Goal: Information Seeking & Learning: Check status

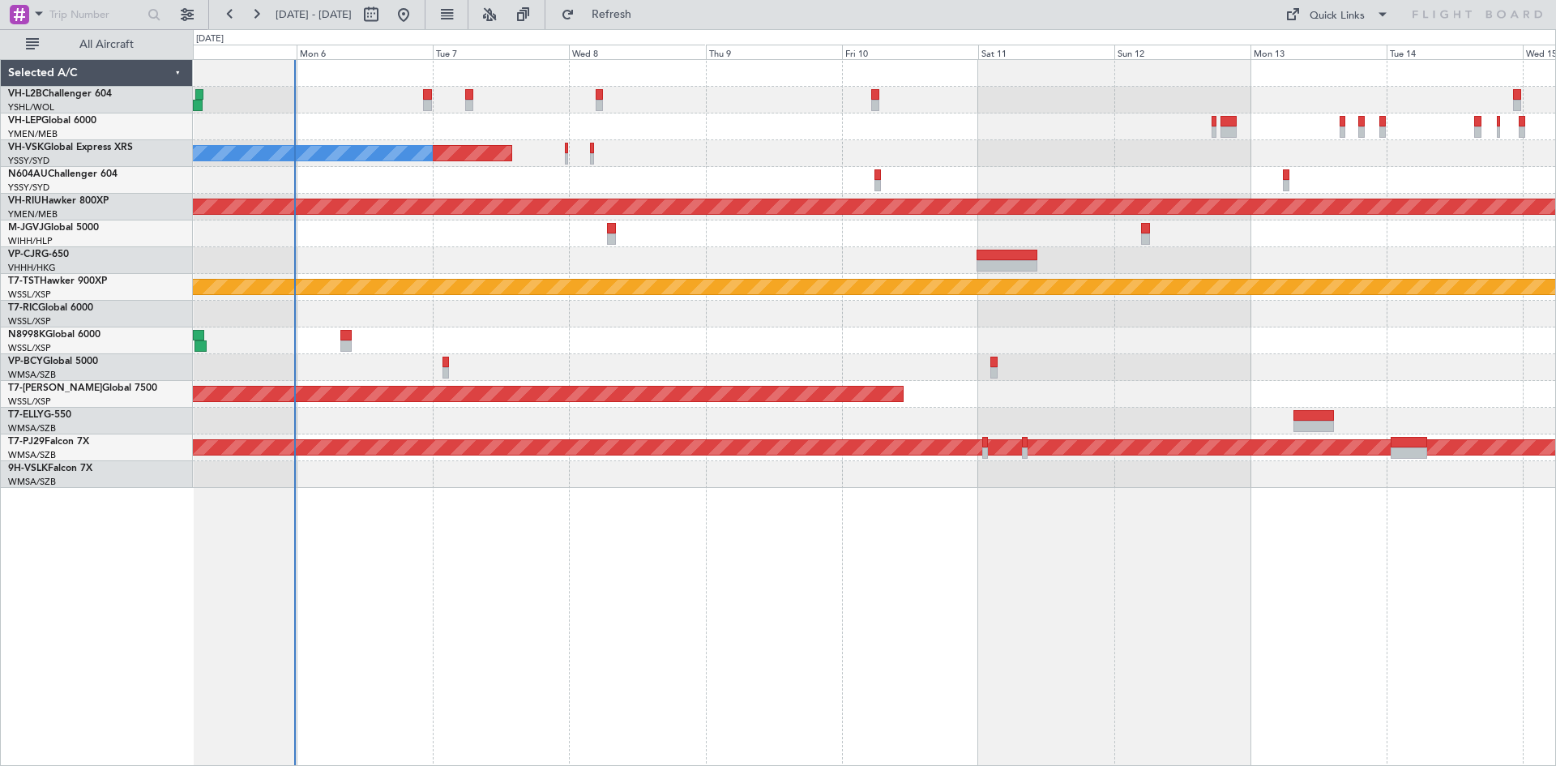
click at [559, 358] on div "Planned Maint Sydney ([PERSON_NAME] Intl) No Crew Planned Maint [GEOGRAPHIC_DAT…" at bounding box center [874, 274] width 1362 height 428
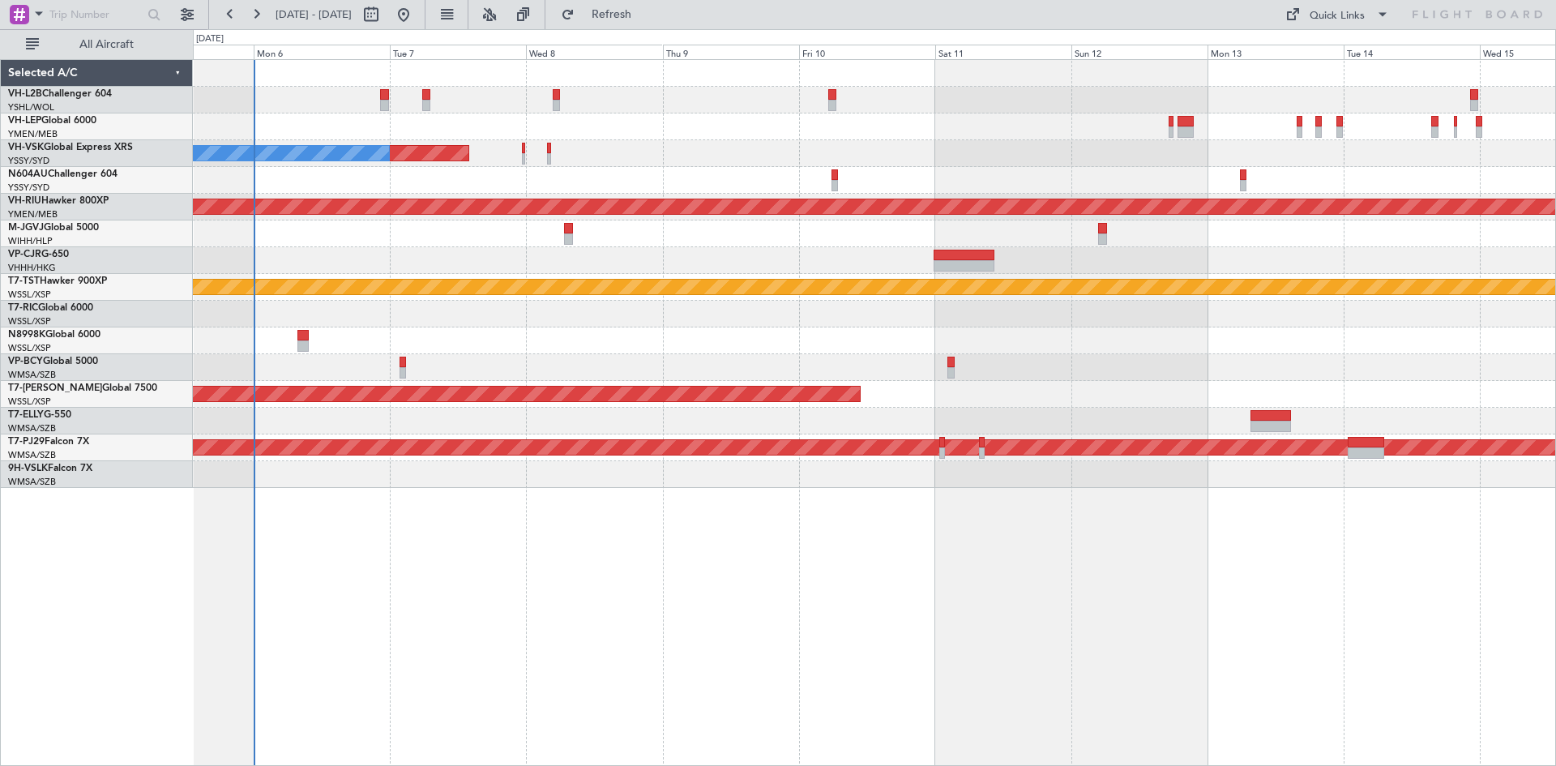
click at [523, 357] on div "Planned Maint Sydney ([PERSON_NAME] Intl) No Crew Planned Maint [GEOGRAPHIC_DAT…" at bounding box center [874, 274] width 1362 height 428
click at [411, 711] on div "Planned Maint Sydney ([PERSON_NAME] Intl) No Crew Planned Maint [GEOGRAPHIC_DAT…" at bounding box center [874, 412] width 1363 height 707
click at [69, 145] on link "VH-VSK Global Express XRS" at bounding box center [70, 148] width 125 height 10
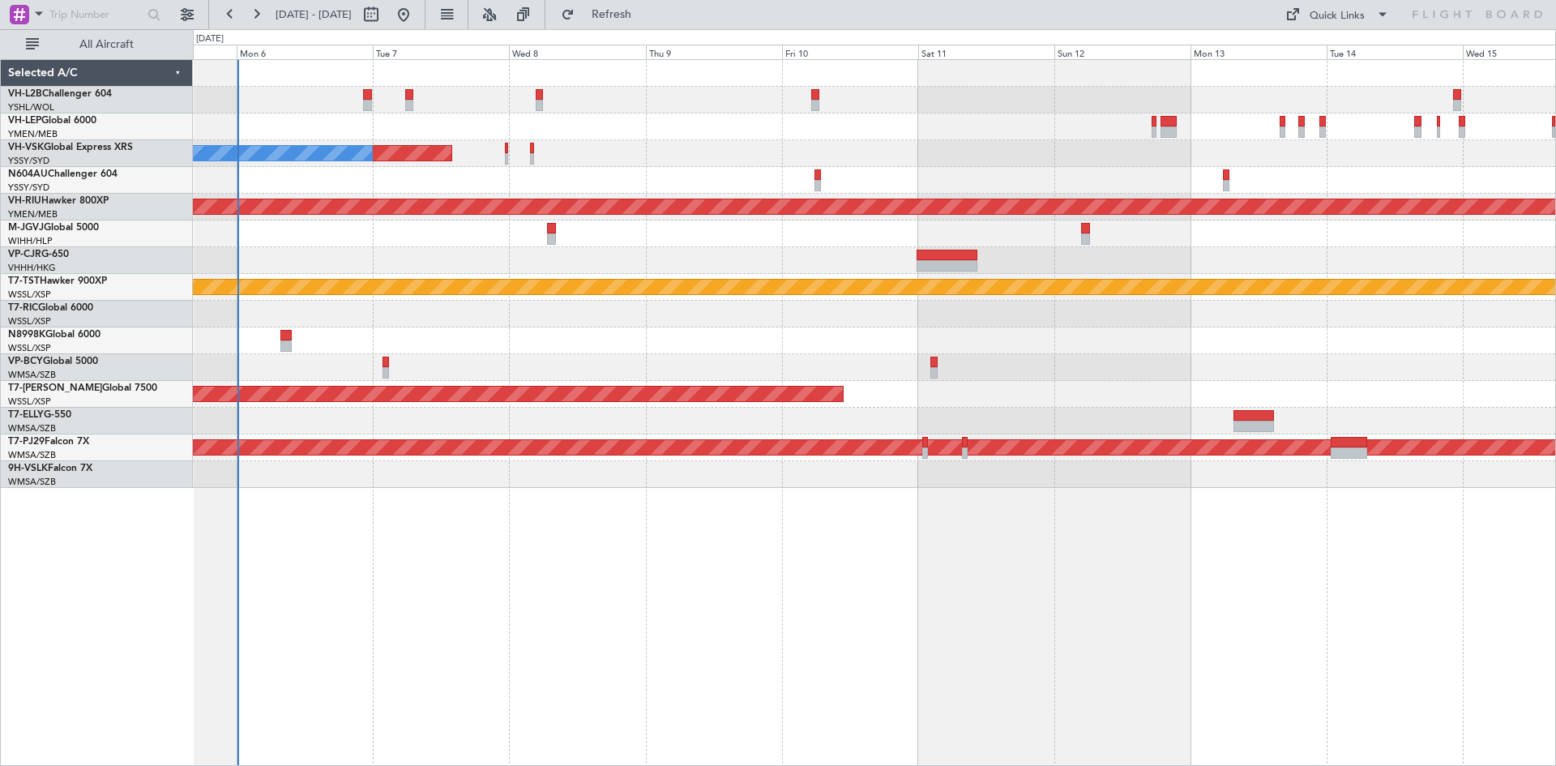
click at [702, 260] on div at bounding box center [874, 260] width 1362 height 27
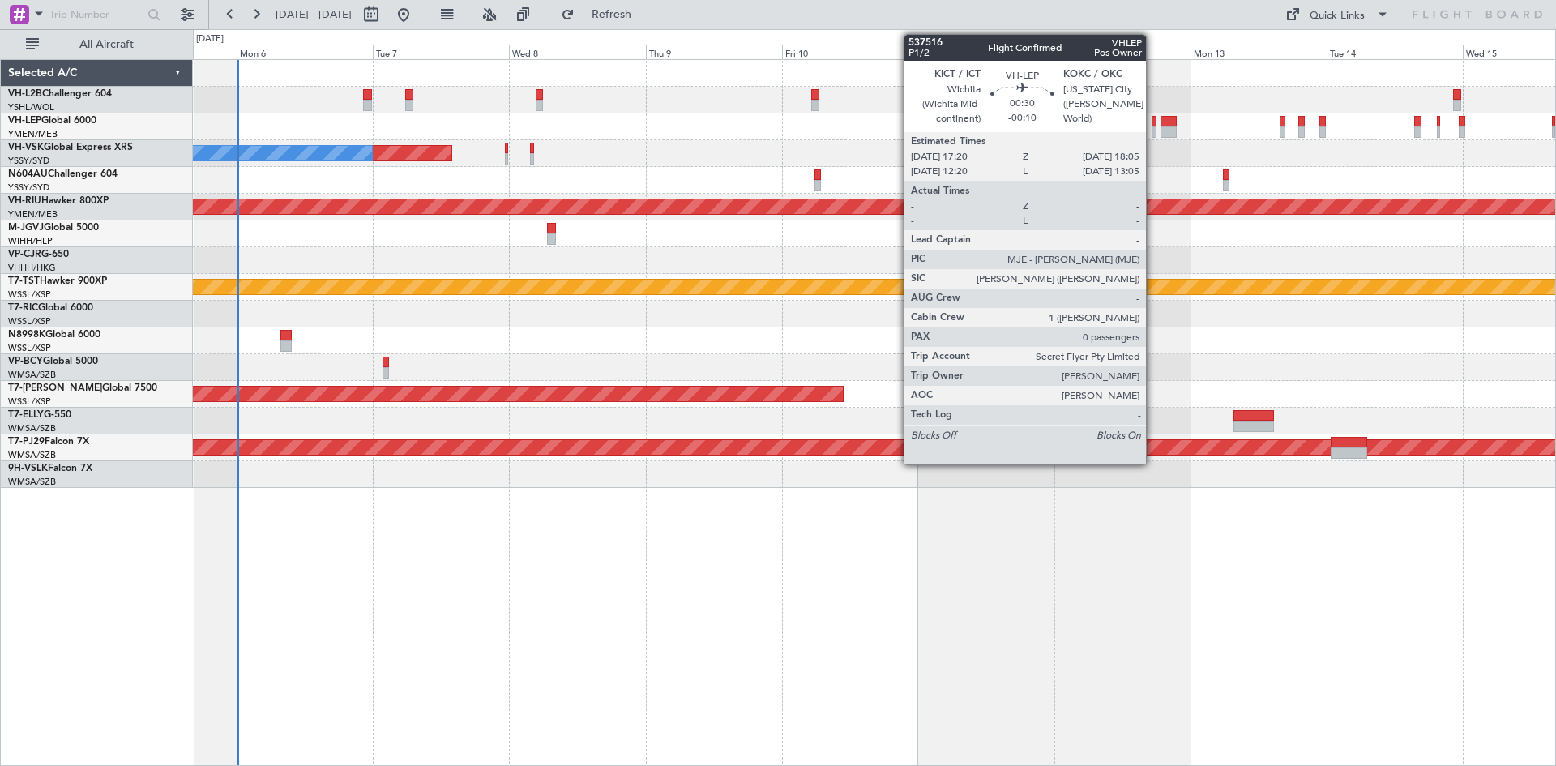
click at [1153, 135] on div at bounding box center [1154, 131] width 5 height 11
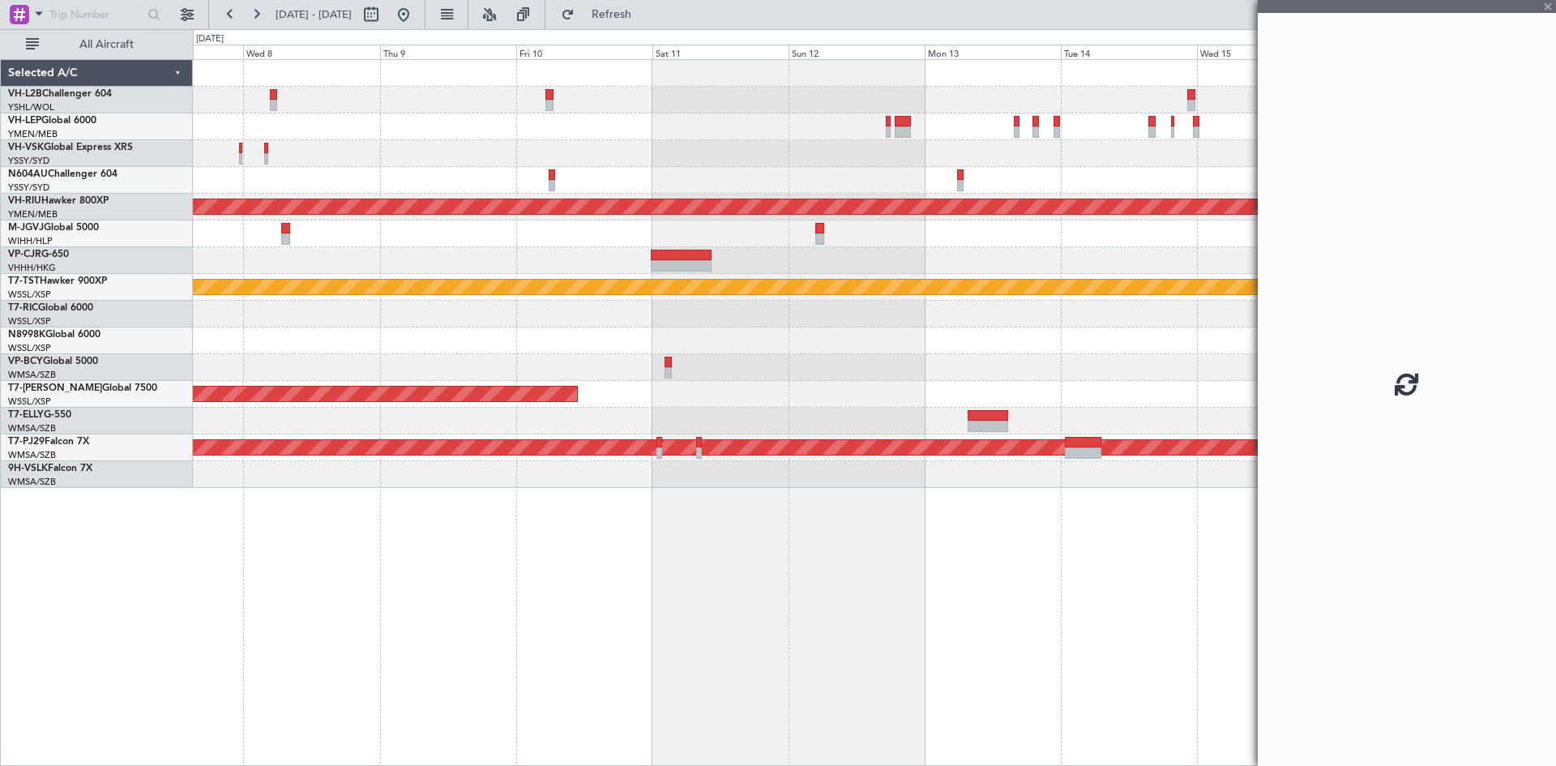
click at [753, 175] on div "Planned Maint Sydney ([PERSON_NAME] Intl) No Crew Planned Maint [GEOGRAPHIC_DAT…" at bounding box center [874, 274] width 1362 height 428
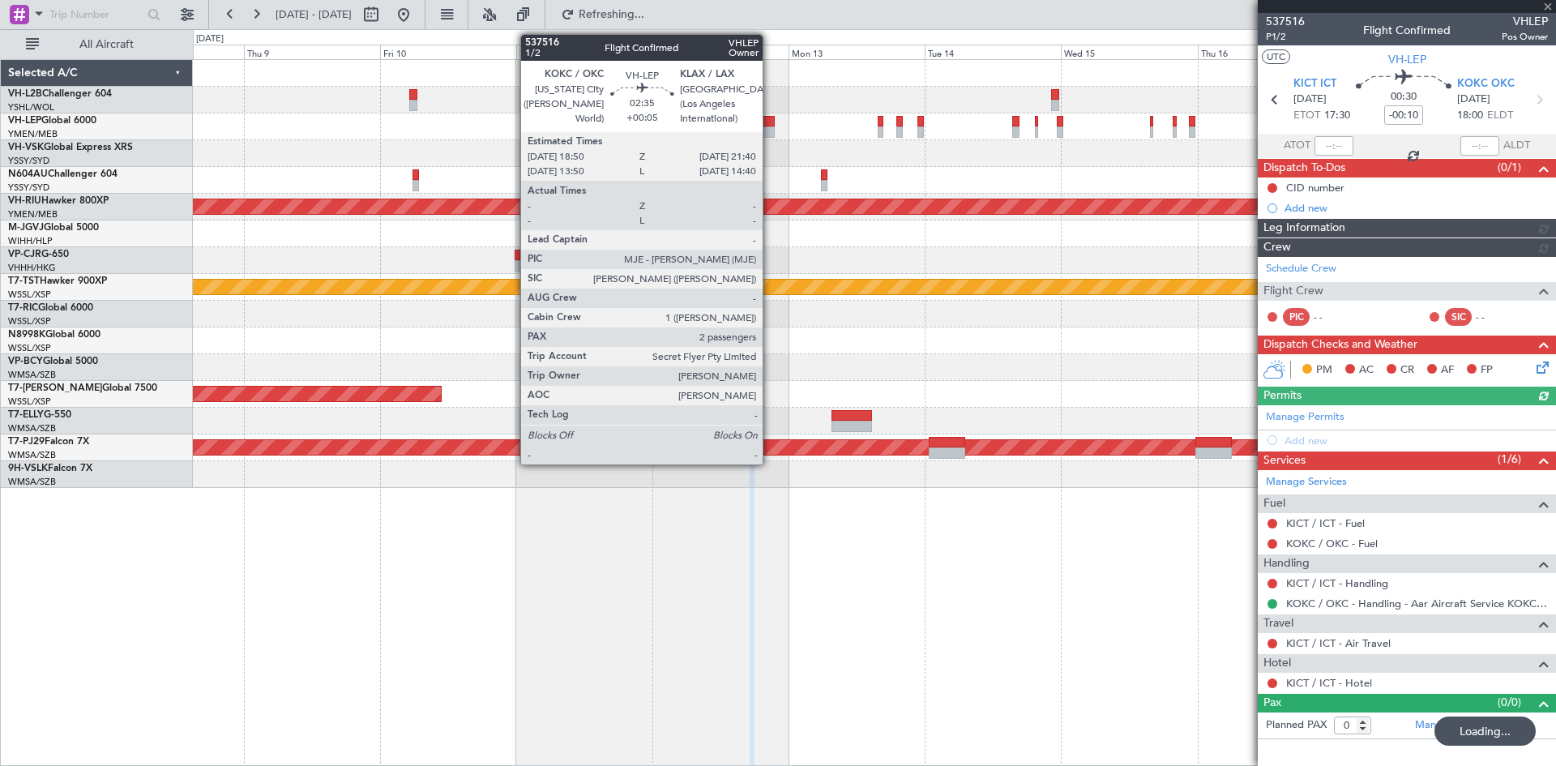
click at [770, 128] on div at bounding box center [766, 131] width 16 height 11
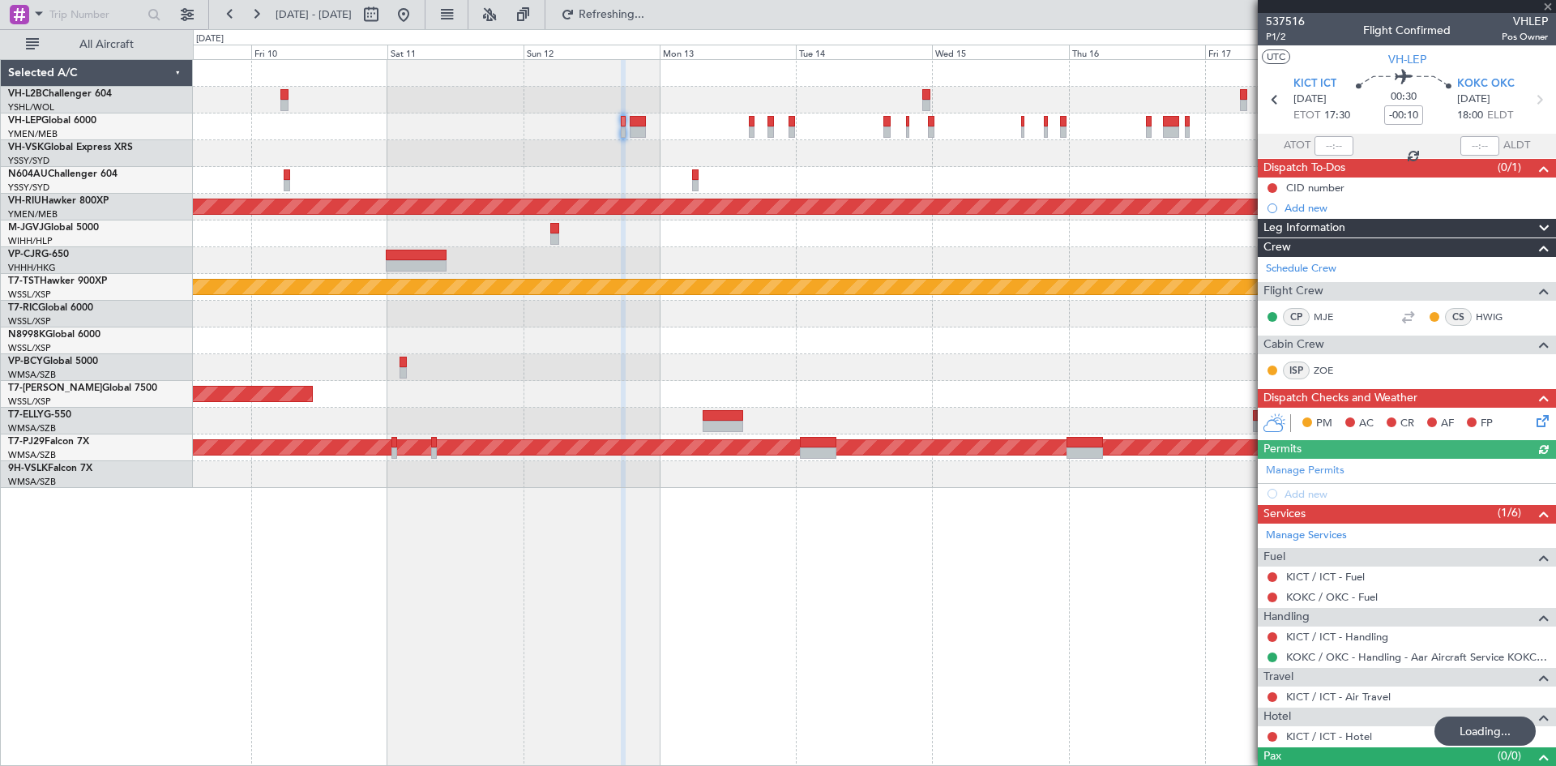
click at [861, 176] on div "Planned Maint Sydney ([PERSON_NAME] Intl) Planned Maint [GEOGRAPHIC_DATA] ([GEO…" at bounding box center [874, 274] width 1362 height 428
type input "+00:05"
type input "2"
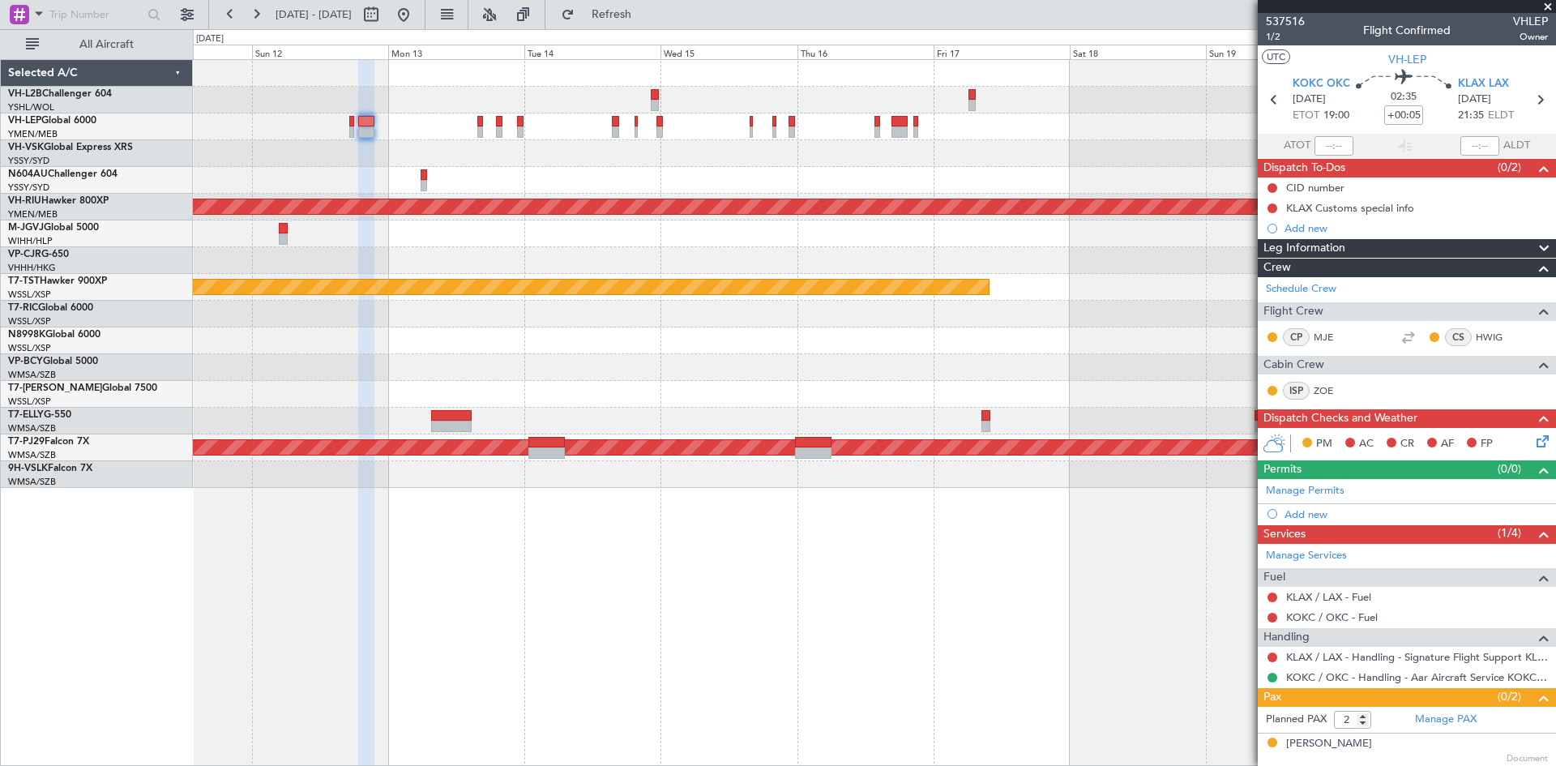
click at [678, 263] on div "Planned Maint [GEOGRAPHIC_DATA] ([GEOGRAPHIC_DATA]) Planned Maint [GEOGRAPHIC_D…" at bounding box center [874, 274] width 1362 height 428
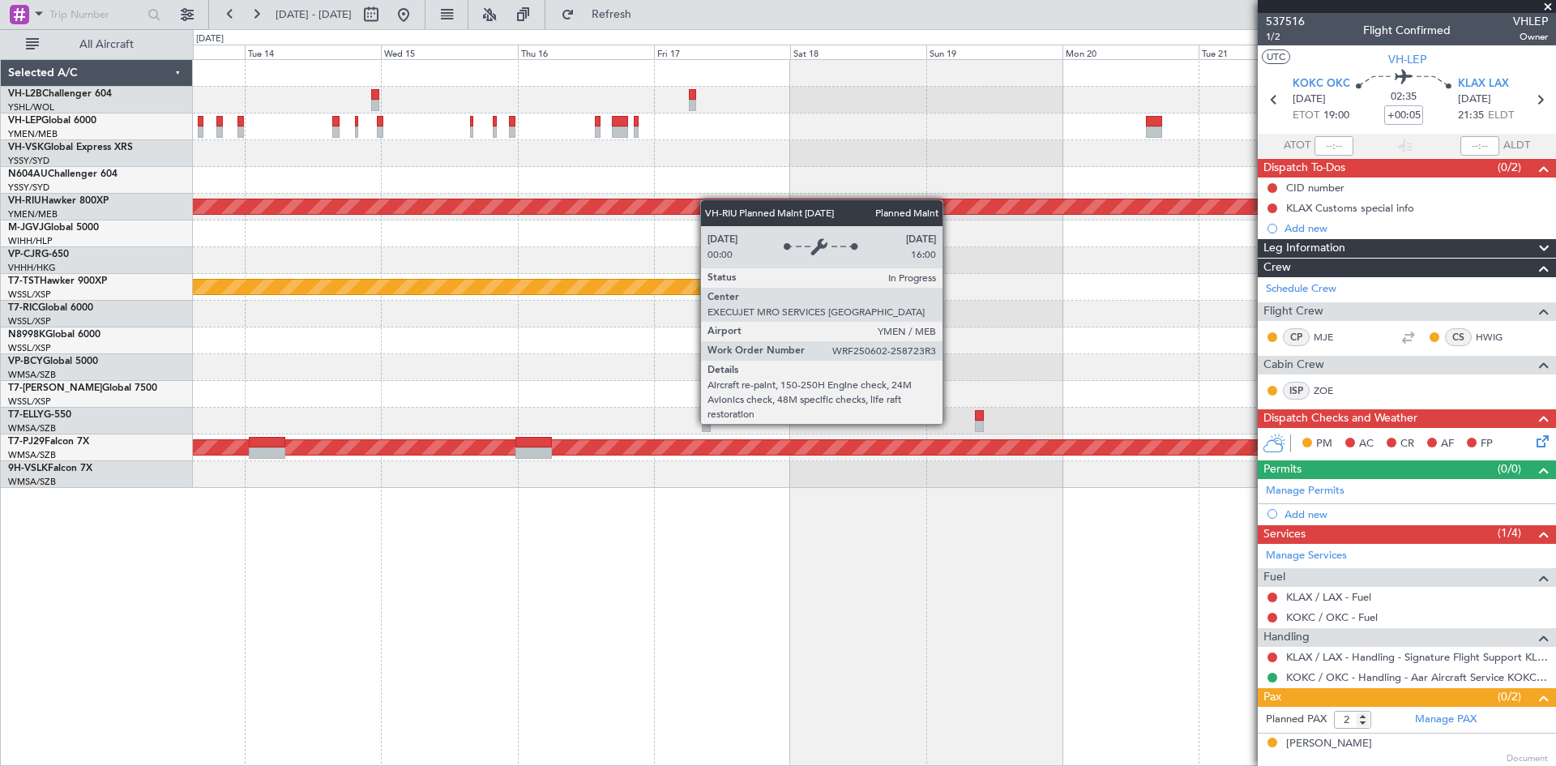
click at [638, 207] on div "Planned Maint [GEOGRAPHIC_DATA] ([GEOGRAPHIC_DATA]) Planned Maint [GEOGRAPHIC_D…" at bounding box center [874, 274] width 1362 height 428
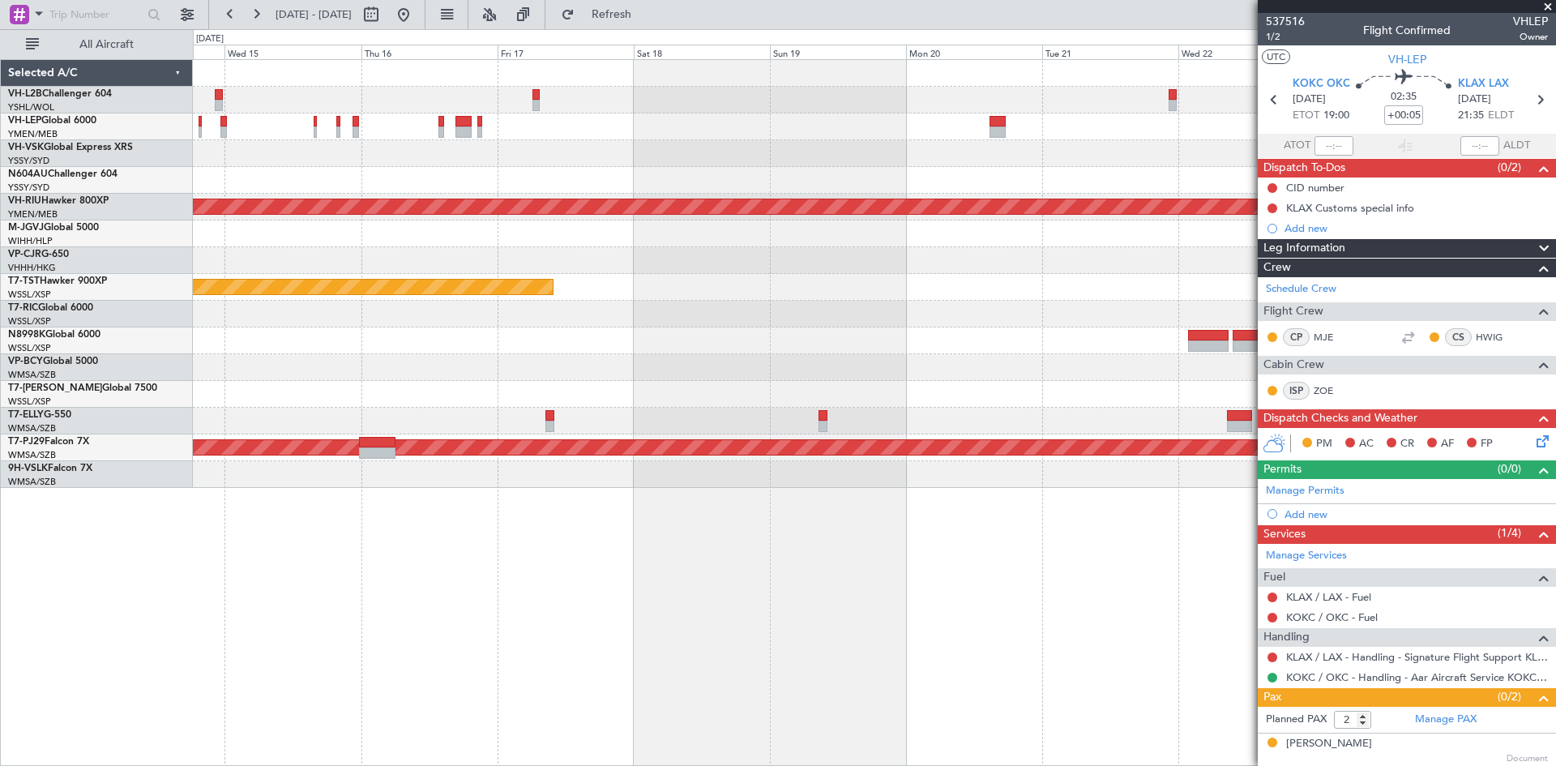
click at [884, 167] on div "Planned Maint [GEOGRAPHIC_DATA] ([GEOGRAPHIC_DATA]) Planned Maint [GEOGRAPHIC_D…" at bounding box center [874, 274] width 1362 height 428
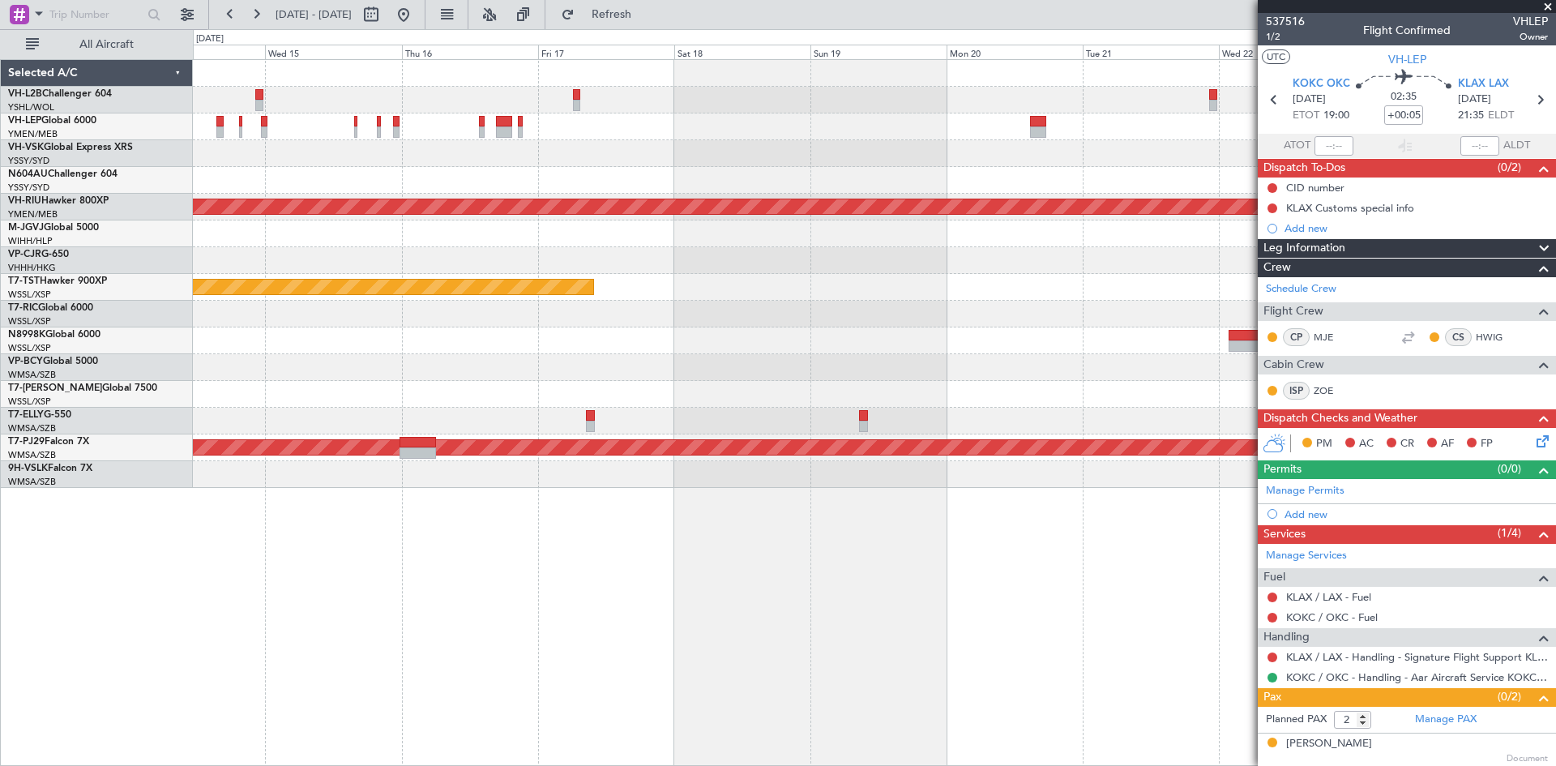
click at [778, 139] on div at bounding box center [874, 126] width 1362 height 27
click at [1276, 25] on span "537516" at bounding box center [1285, 21] width 39 height 17
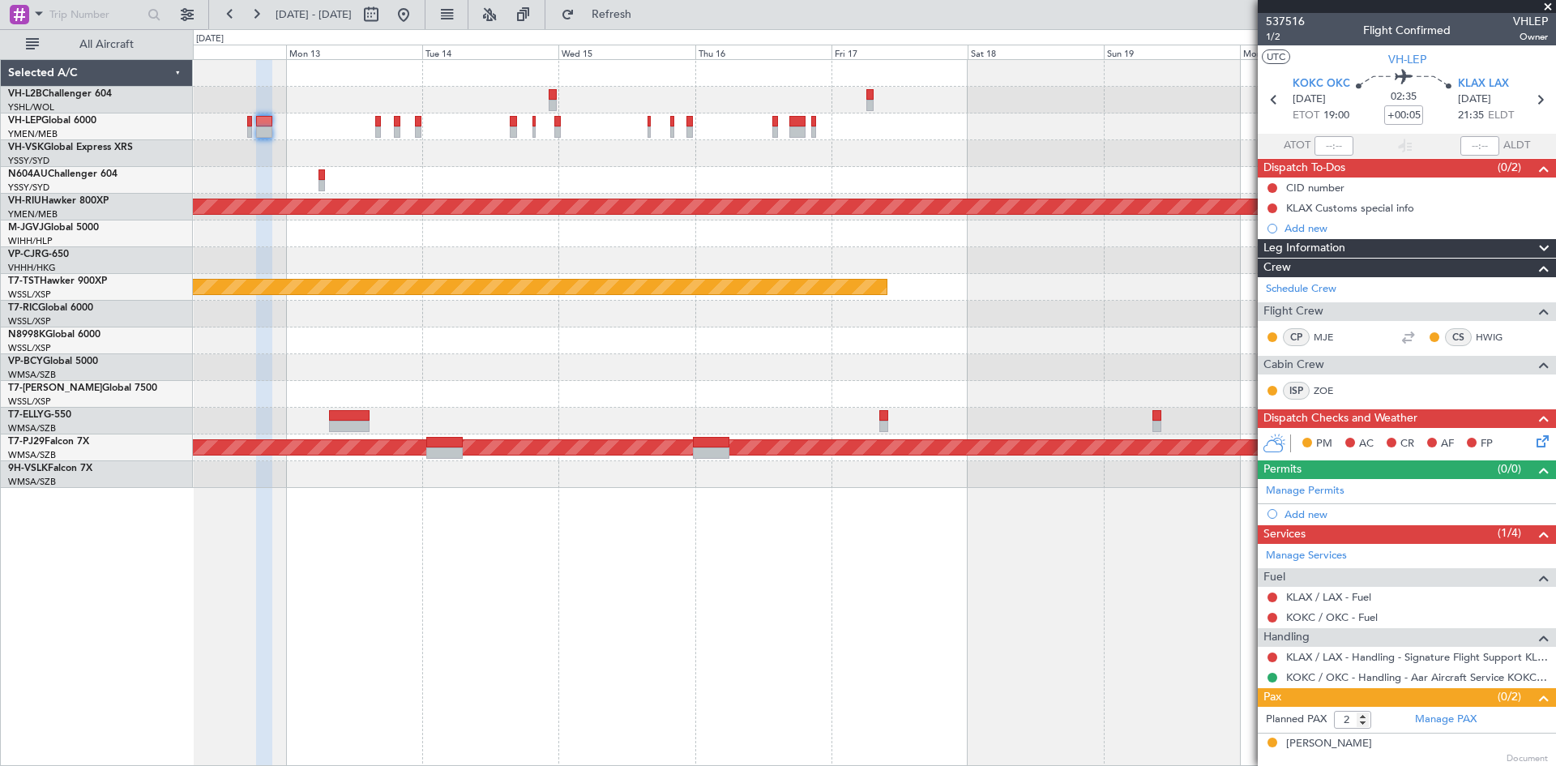
click at [767, 169] on div at bounding box center [874, 180] width 1362 height 27
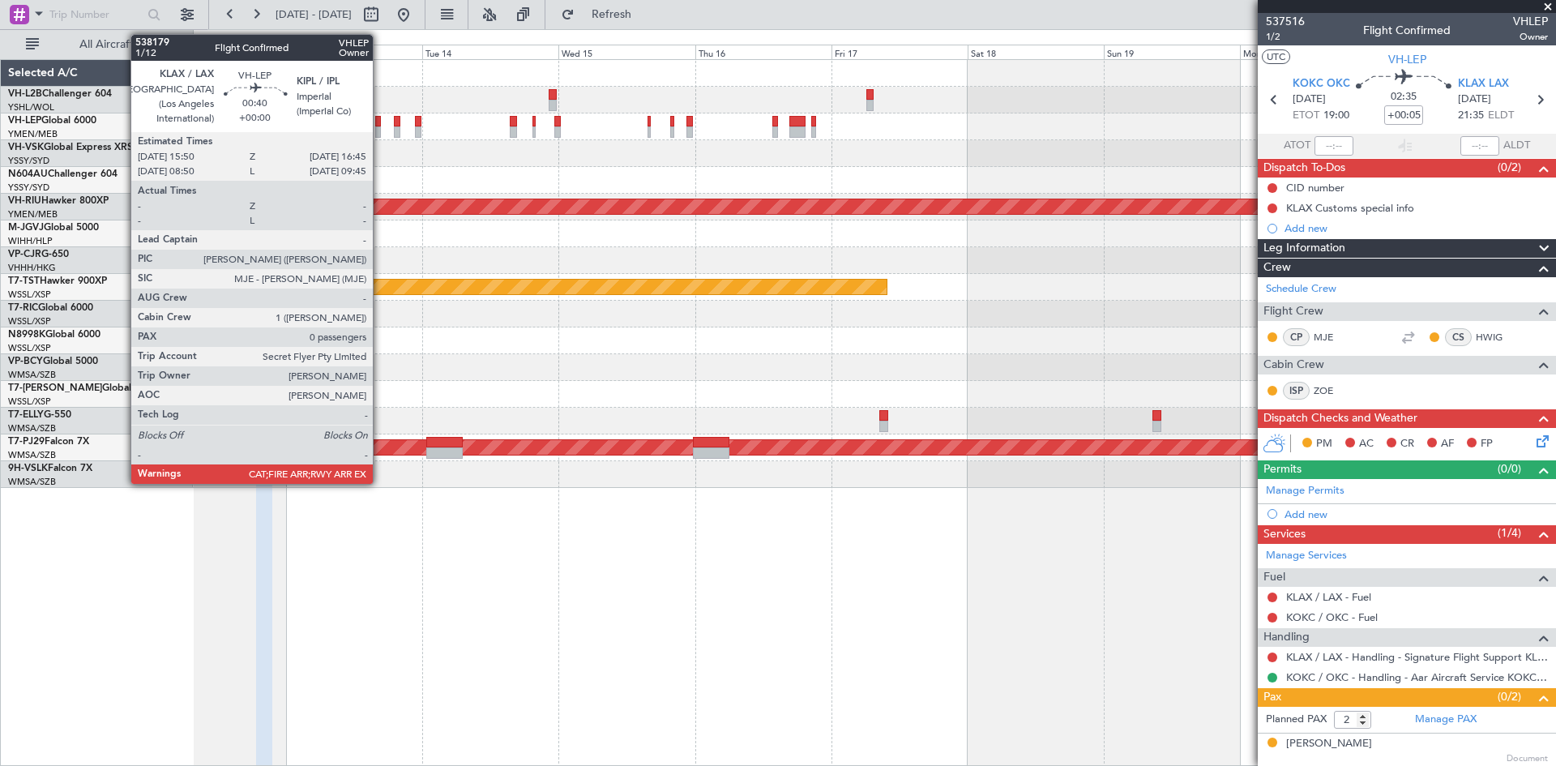
click at [380, 123] on div at bounding box center [378, 121] width 6 height 11
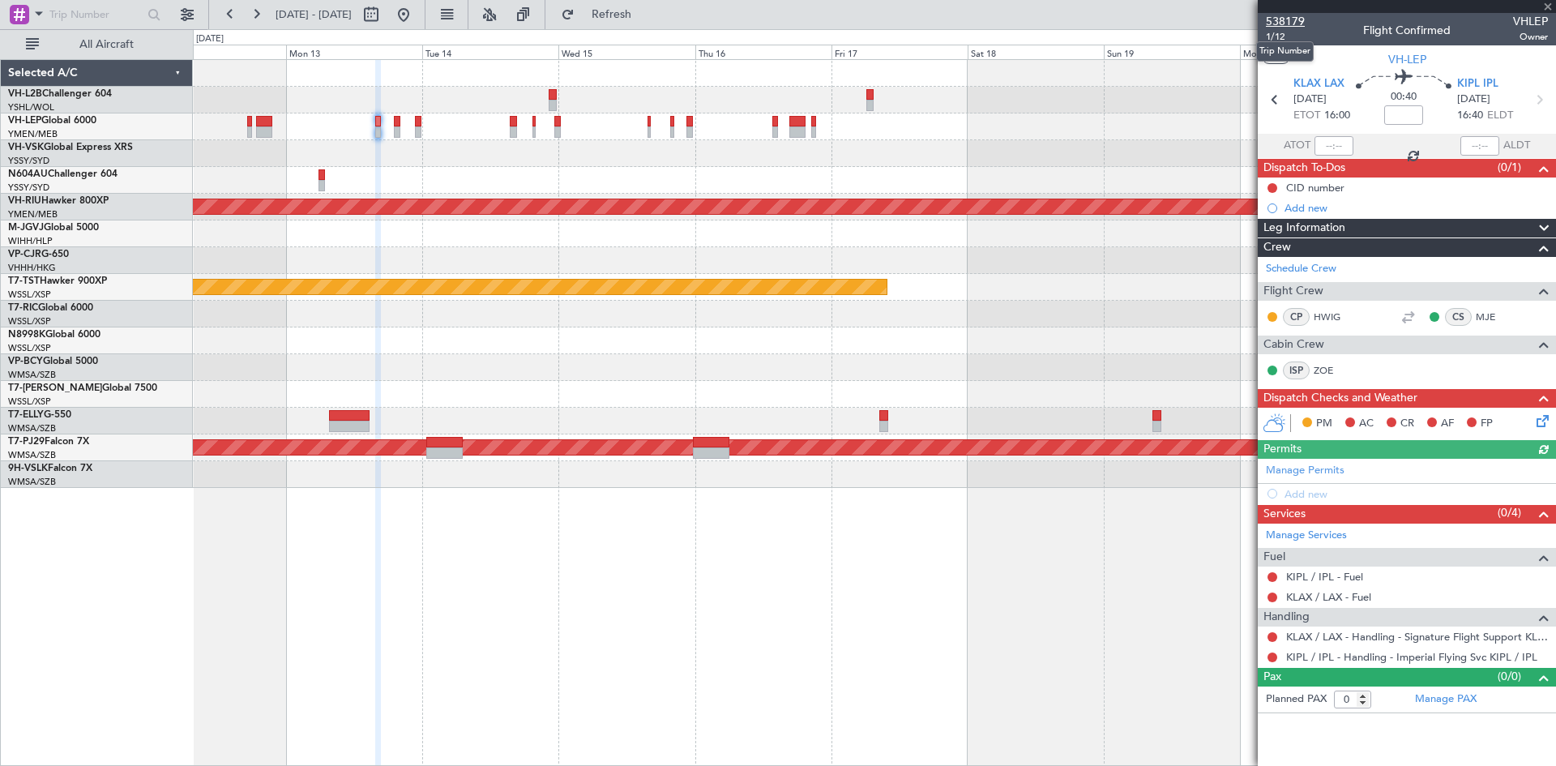
click at [1283, 18] on span "538179" at bounding box center [1285, 21] width 39 height 17
click at [664, 201] on div "Planned Maint [GEOGRAPHIC_DATA] ([GEOGRAPHIC_DATA]) Planned Maint [GEOGRAPHIC_D…" at bounding box center [874, 274] width 1362 height 428
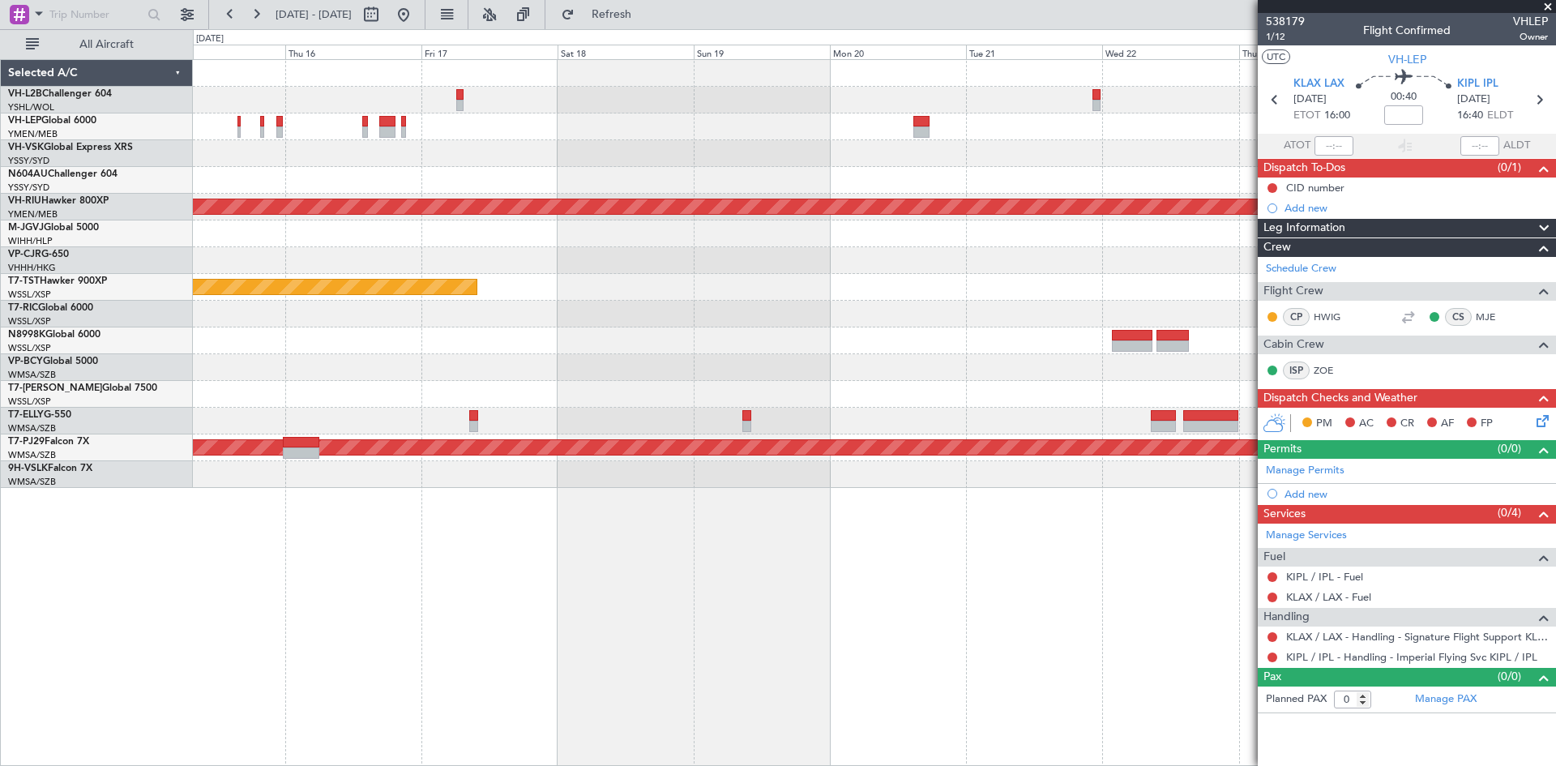
click at [645, 276] on div "Planned Maint [GEOGRAPHIC_DATA] ([GEOGRAPHIC_DATA]) Planned Maint [GEOGRAPHIC_D…" at bounding box center [874, 274] width 1362 height 428
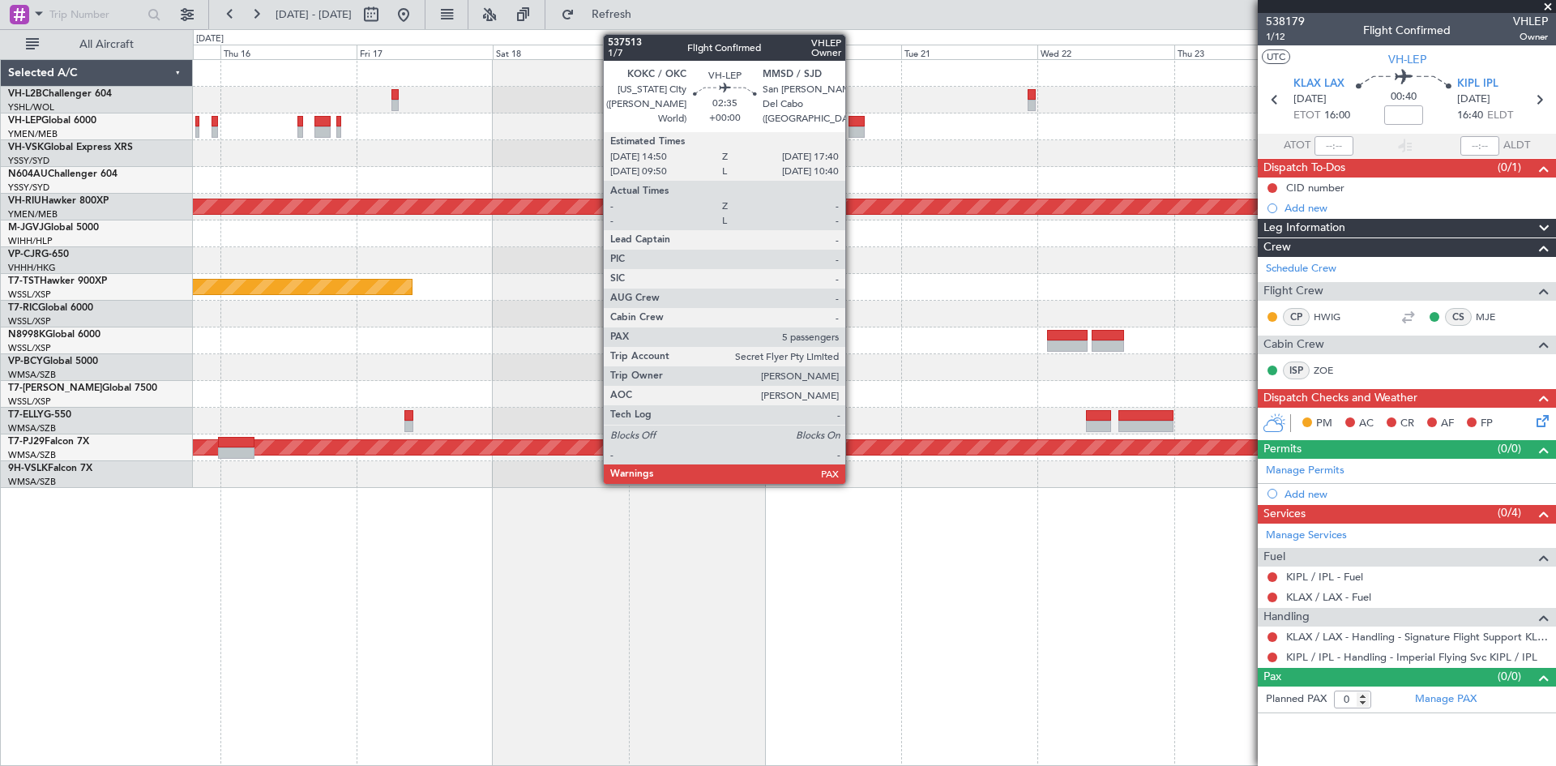
click at [854, 118] on div at bounding box center [856, 121] width 16 height 11
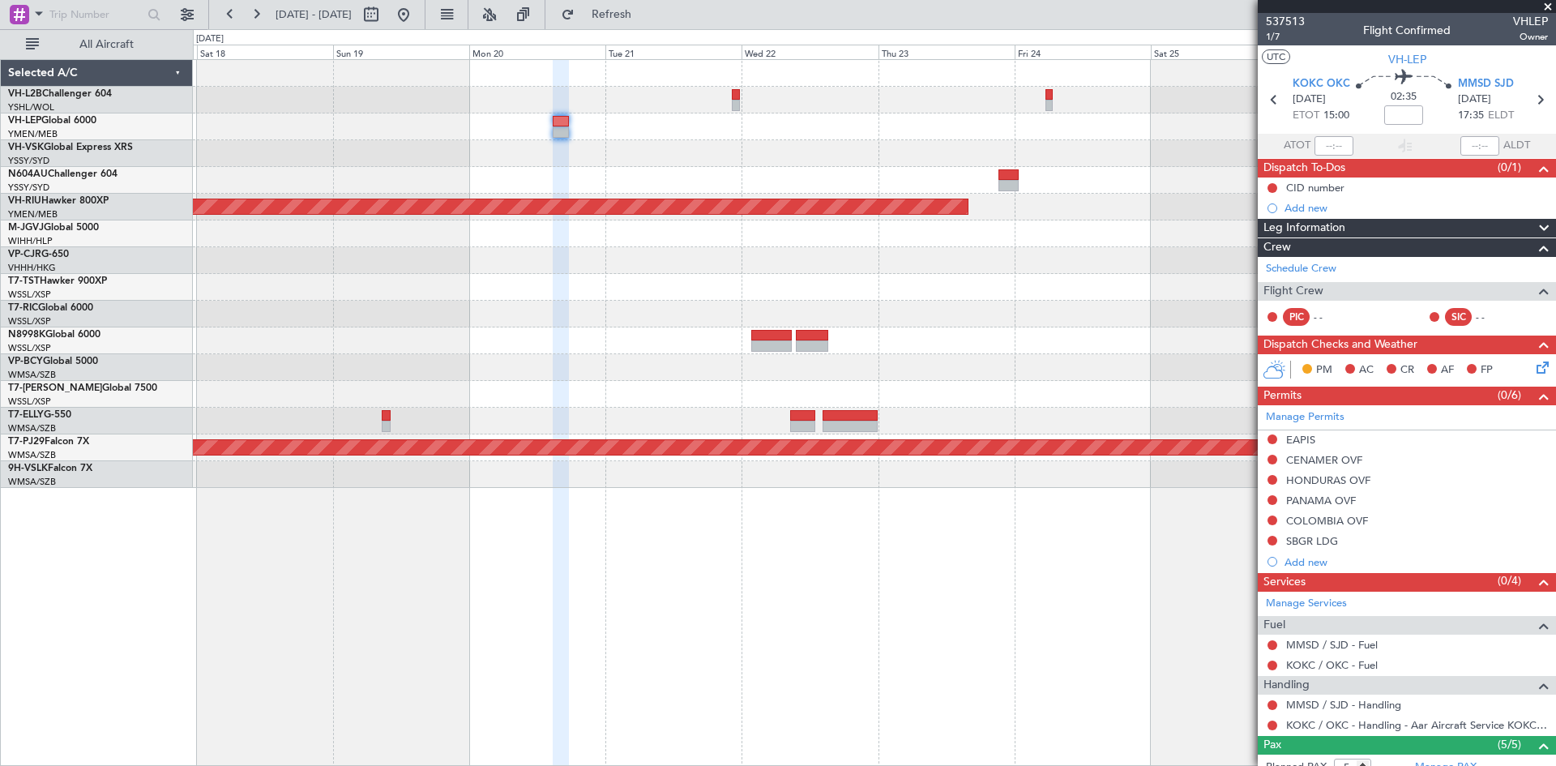
click at [671, 179] on div "Planned Maint [GEOGRAPHIC_DATA] ([GEOGRAPHIC_DATA]) Planned Maint [GEOGRAPHIC_D…" at bounding box center [874, 274] width 1362 height 428
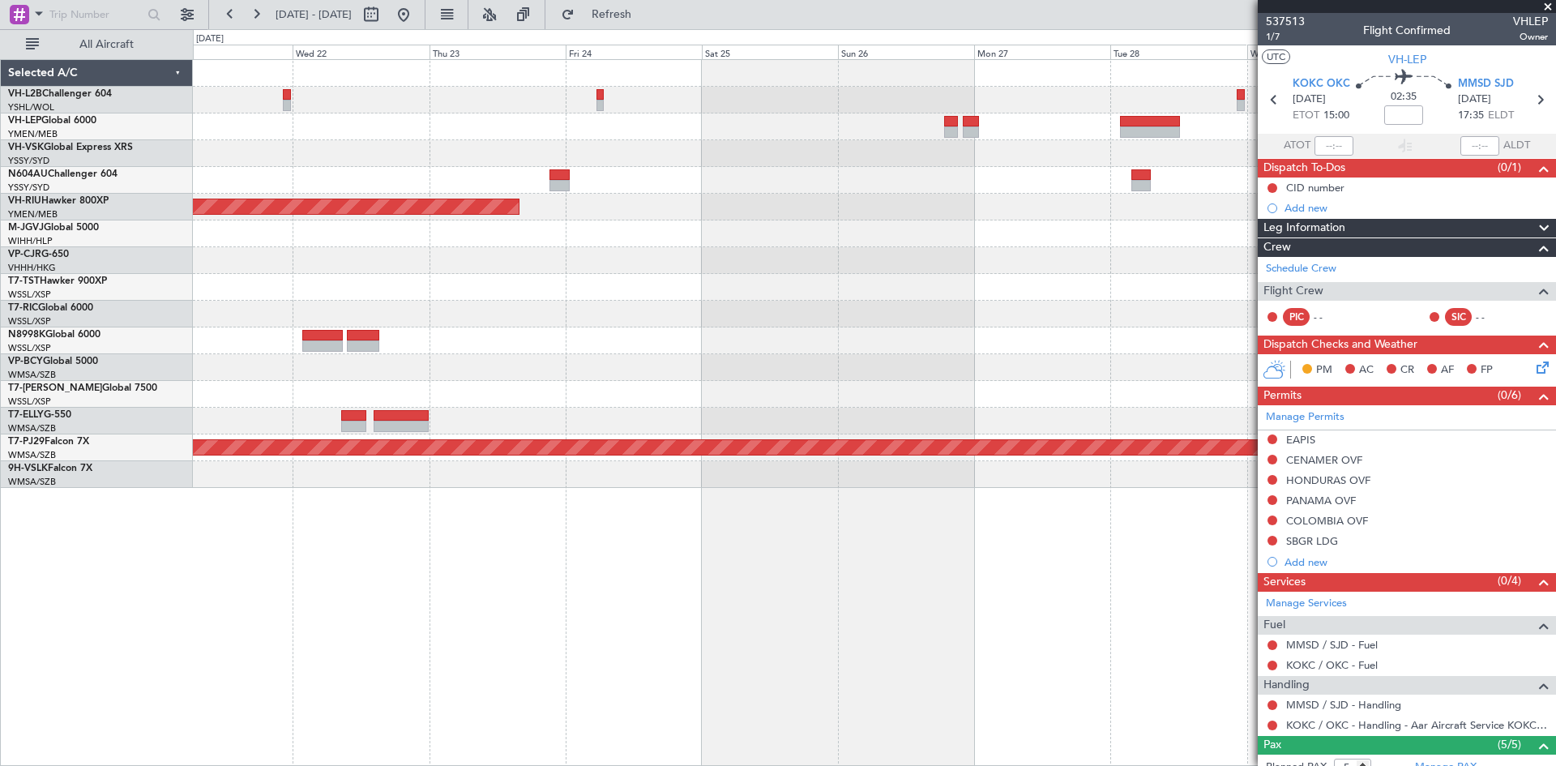
click at [578, 317] on div "Planned Maint [GEOGRAPHIC_DATA] ([GEOGRAPHIC_DATA]) Planned Maint [GEOGRAPHIC_D…" at bounding box center [874, 274] width 1362 height 428
click at [947, 130] on div at bounding box center [951, 131] width 14 height 11
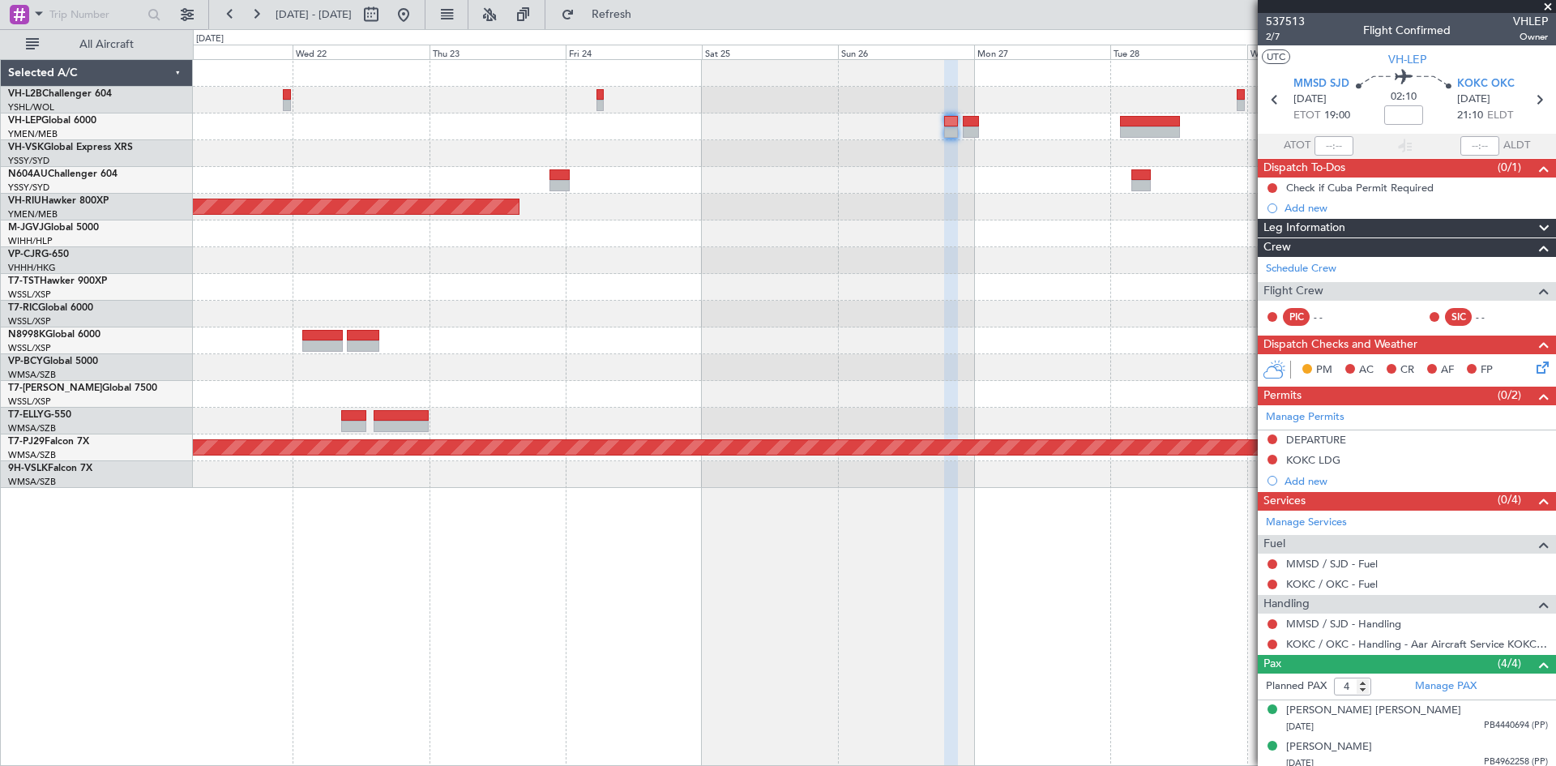
click at [972, 134] on div at bounding box center [970, 131] width 15 height 11
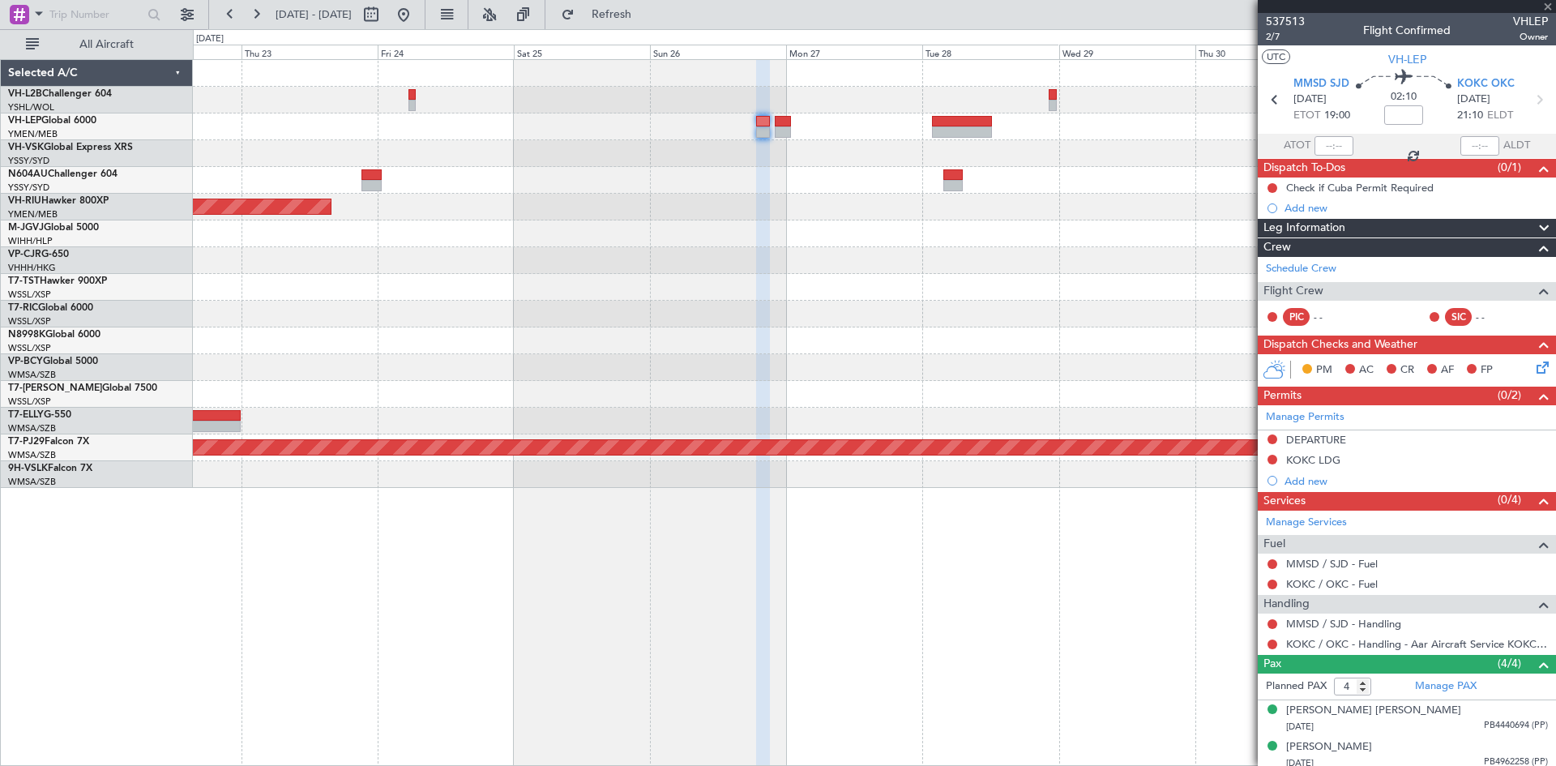
click at [858, 286] on div "Planned Maint Sydney ([PERSON_NAME] Intl) Planned Maint [GEOGRAPHIC_DATA] ([GEO…" at bounding box center [874, 274] width 1362 height 428
type input "0"
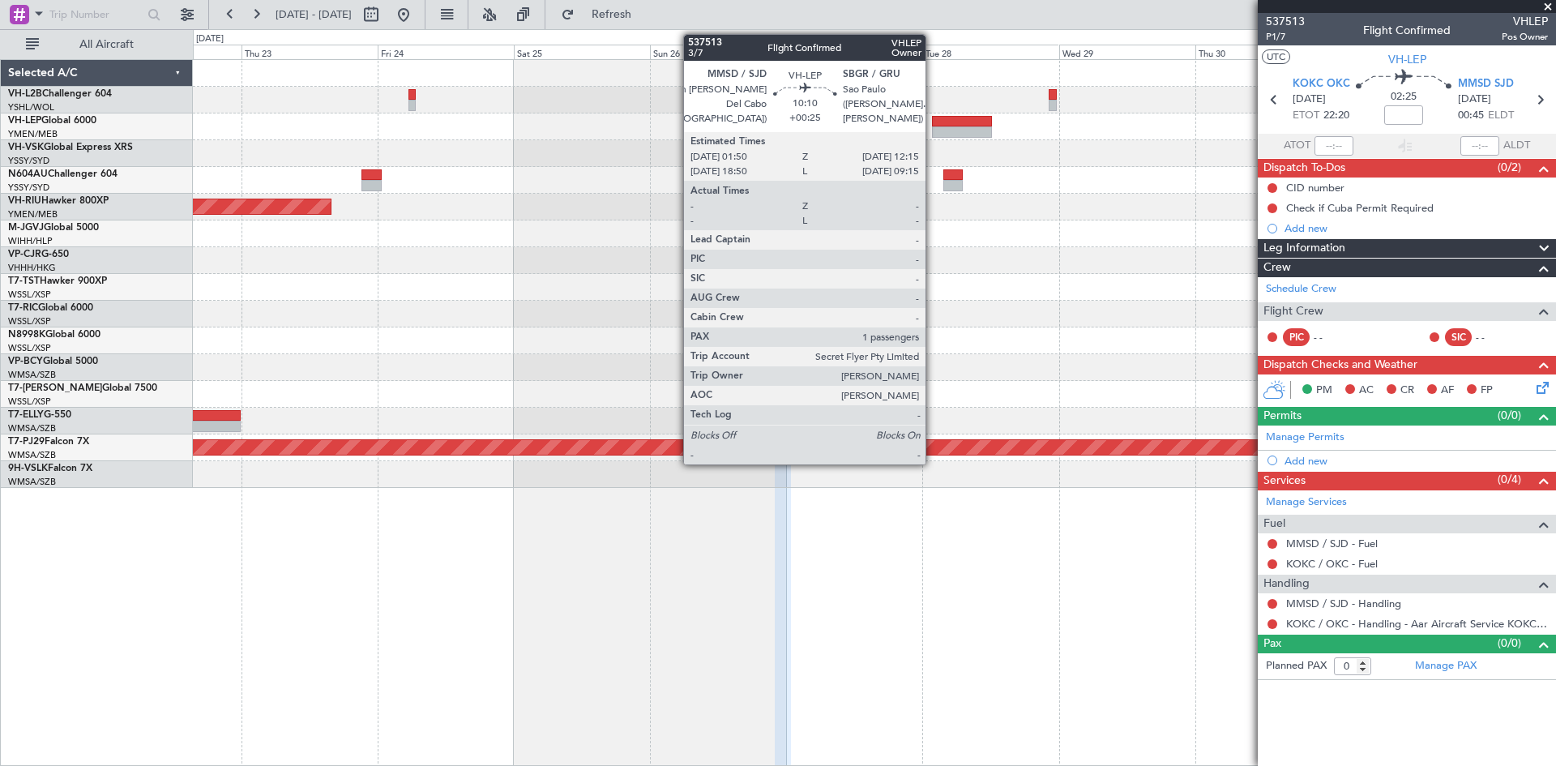
click at [934, 123] on div at bounding box center [961, 121] width 59 height 11
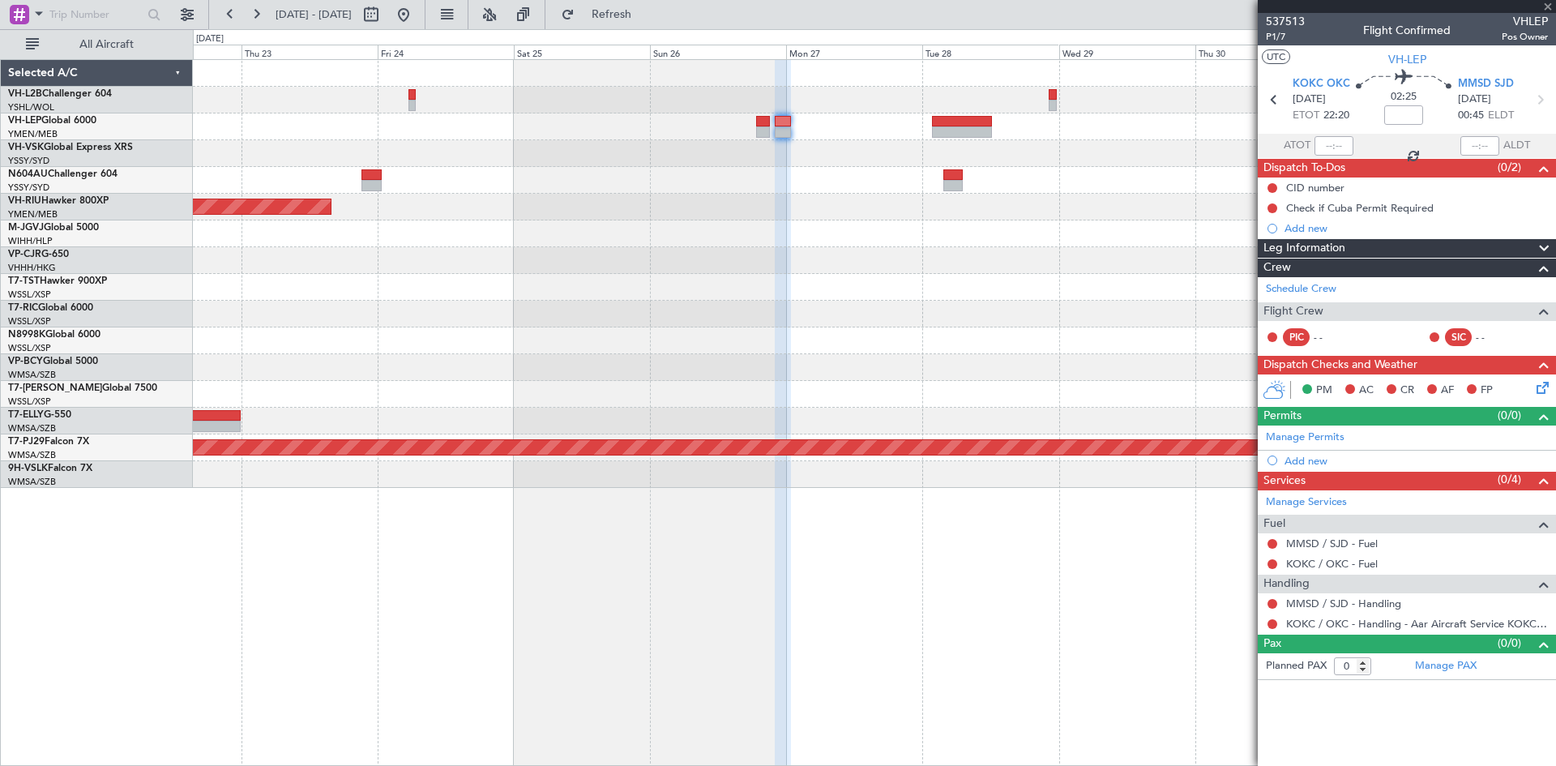
type input "+00:25"
type input "1"
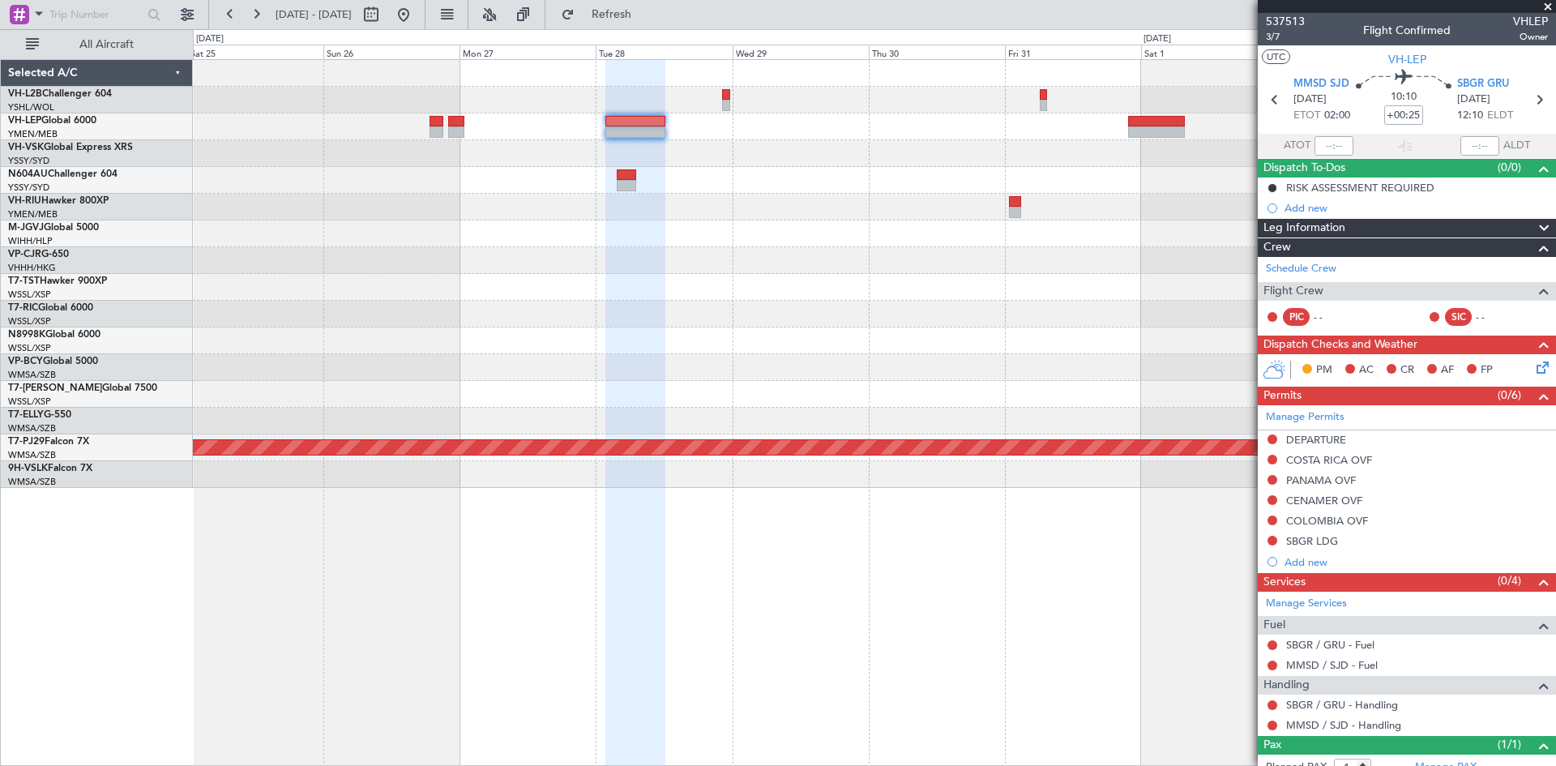
click at [774, 315] on div "Planned Maint Sydney ([PERSON_NAME] Intl) Planned Maint [GEOGRAPHIC_DATA] ([GEO…" at bounding box center [874, 274] width 1362 height 428
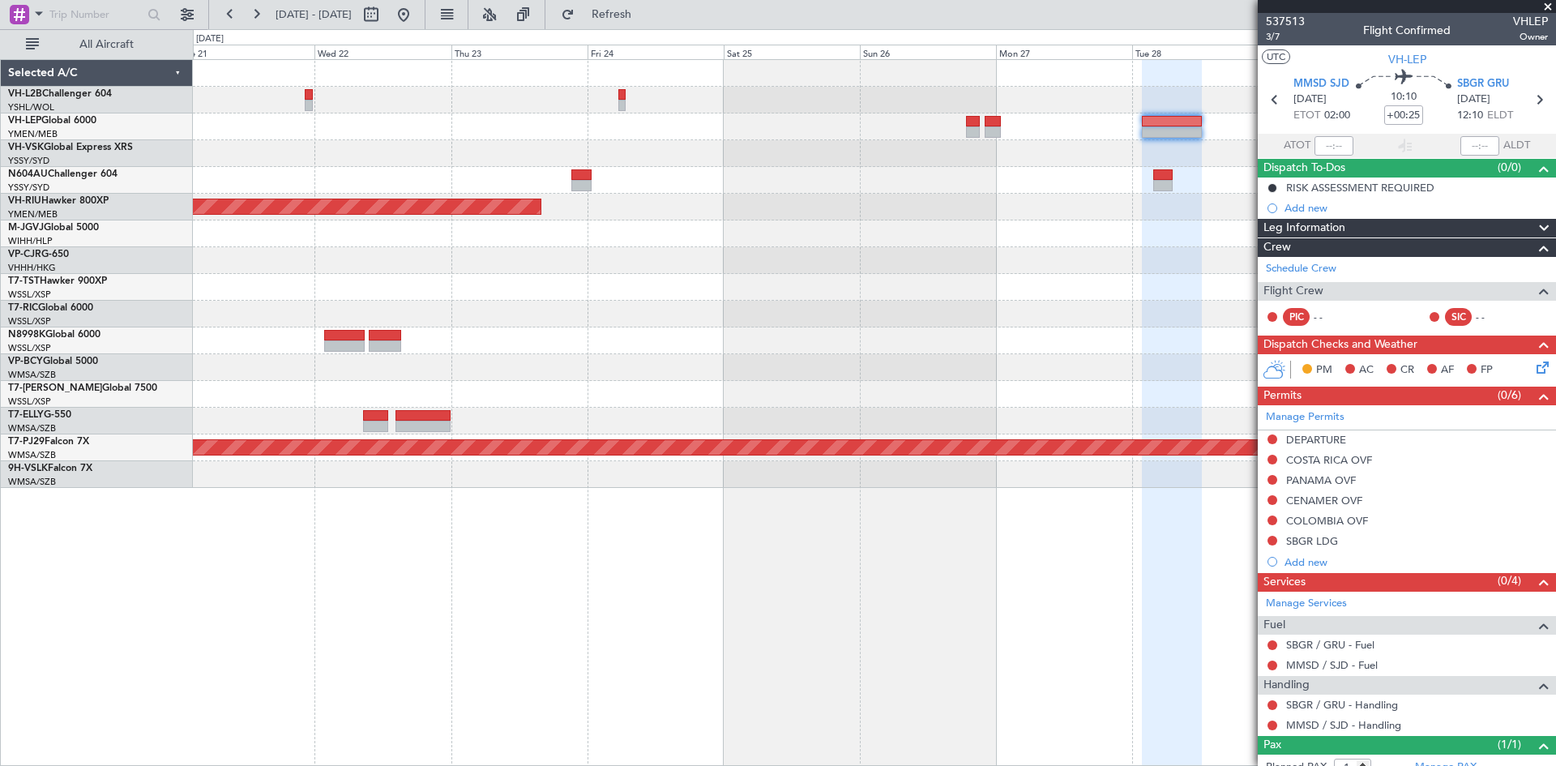
click at [1028, 364] on div at bounding box center [874, 367] width 1362 height 27
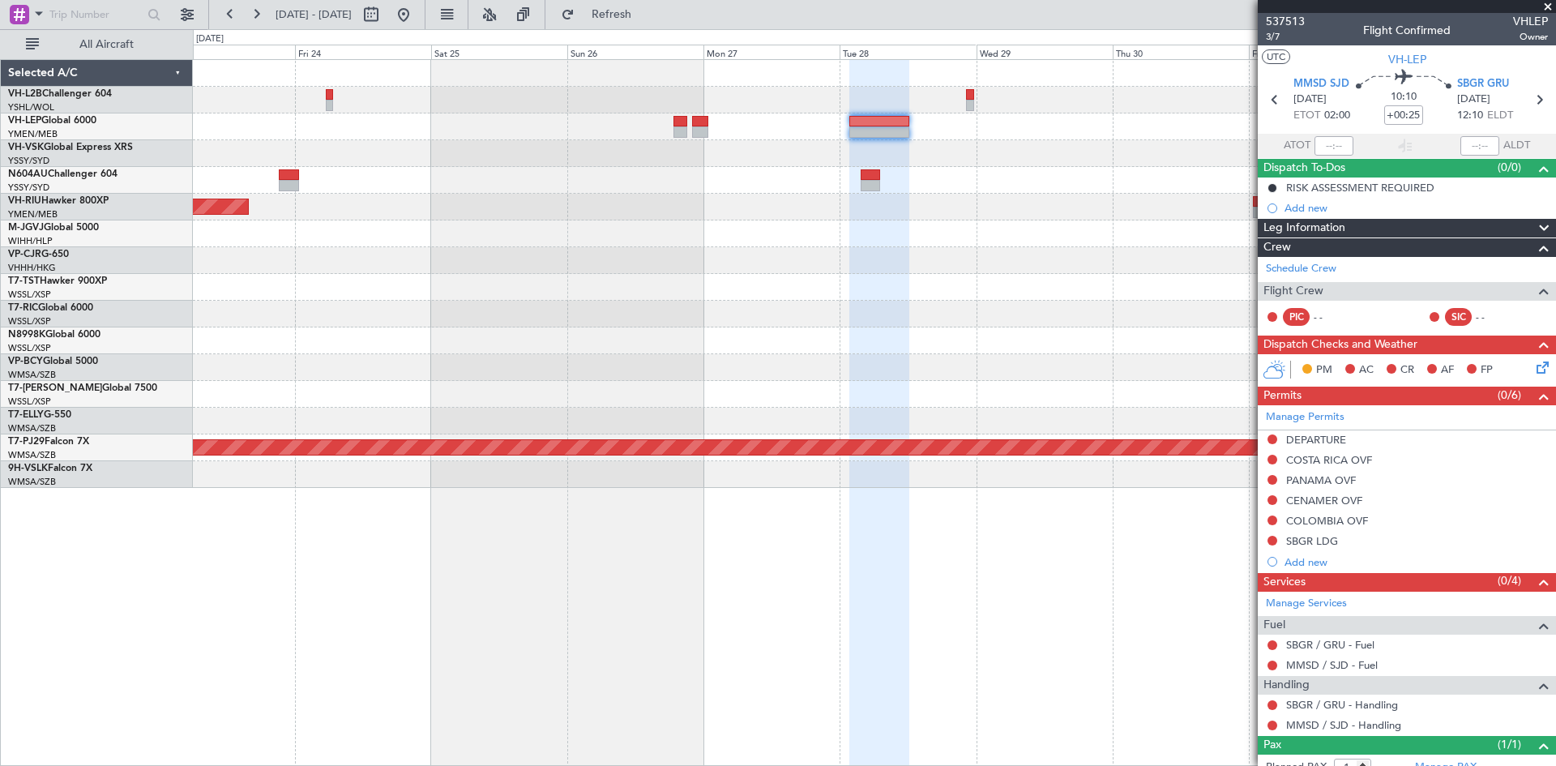
click at [693, 315] on div "Planned Maint Sydney ([PERSON_NAME] Intl) Planned Maint [GEOGRAPHIC_DATA] ([GEO…" at bounding box center [874, 274] width 1362 height 428
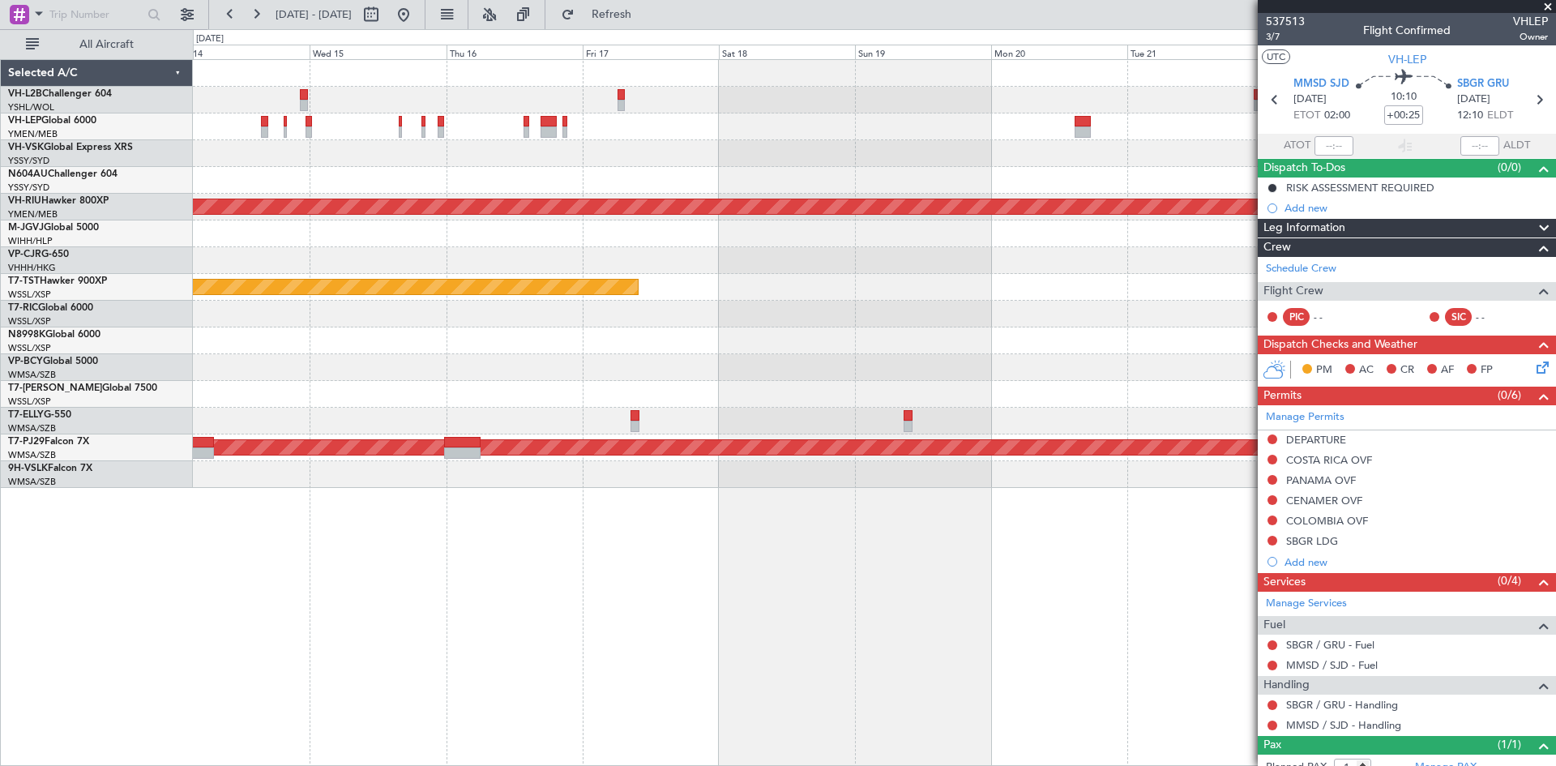
click at [987, 133] on div "Planned Maint [GEOGRAPHIC_DATA] ([GEOGRAPHIC_DATA]) Planned Maint [GEOGRAPHIC_D…" at bounding box center [874, 274] width 1362 height 428
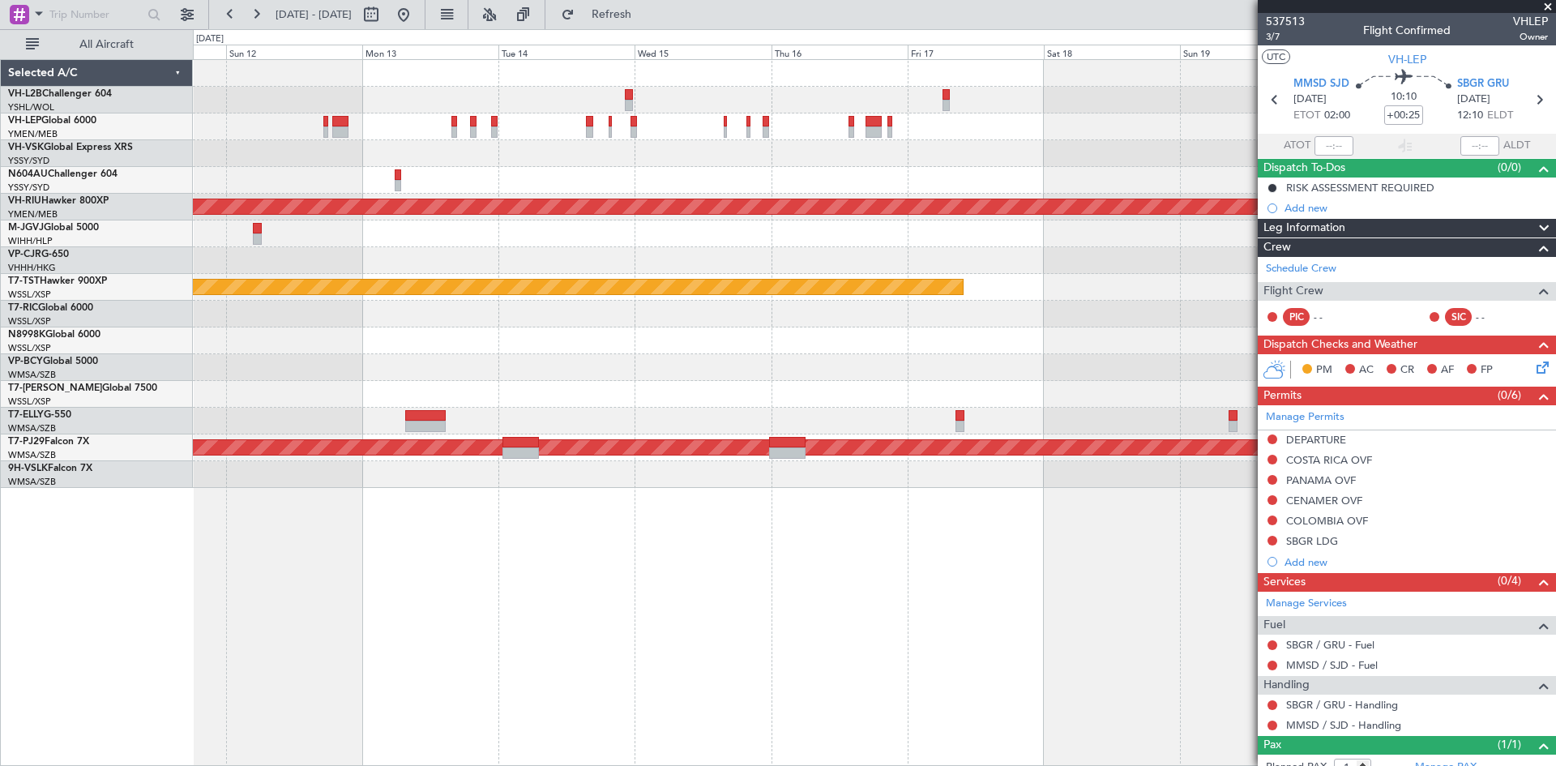
click at [70, 224] on div "Planned Maint [GEOGRAPHIC_DATA] ([GEOGRAPHIC_DATA]) Planned Maint [GEOGRAPHIC_D…" at bounding box center [778, 397] width 1556 height 737
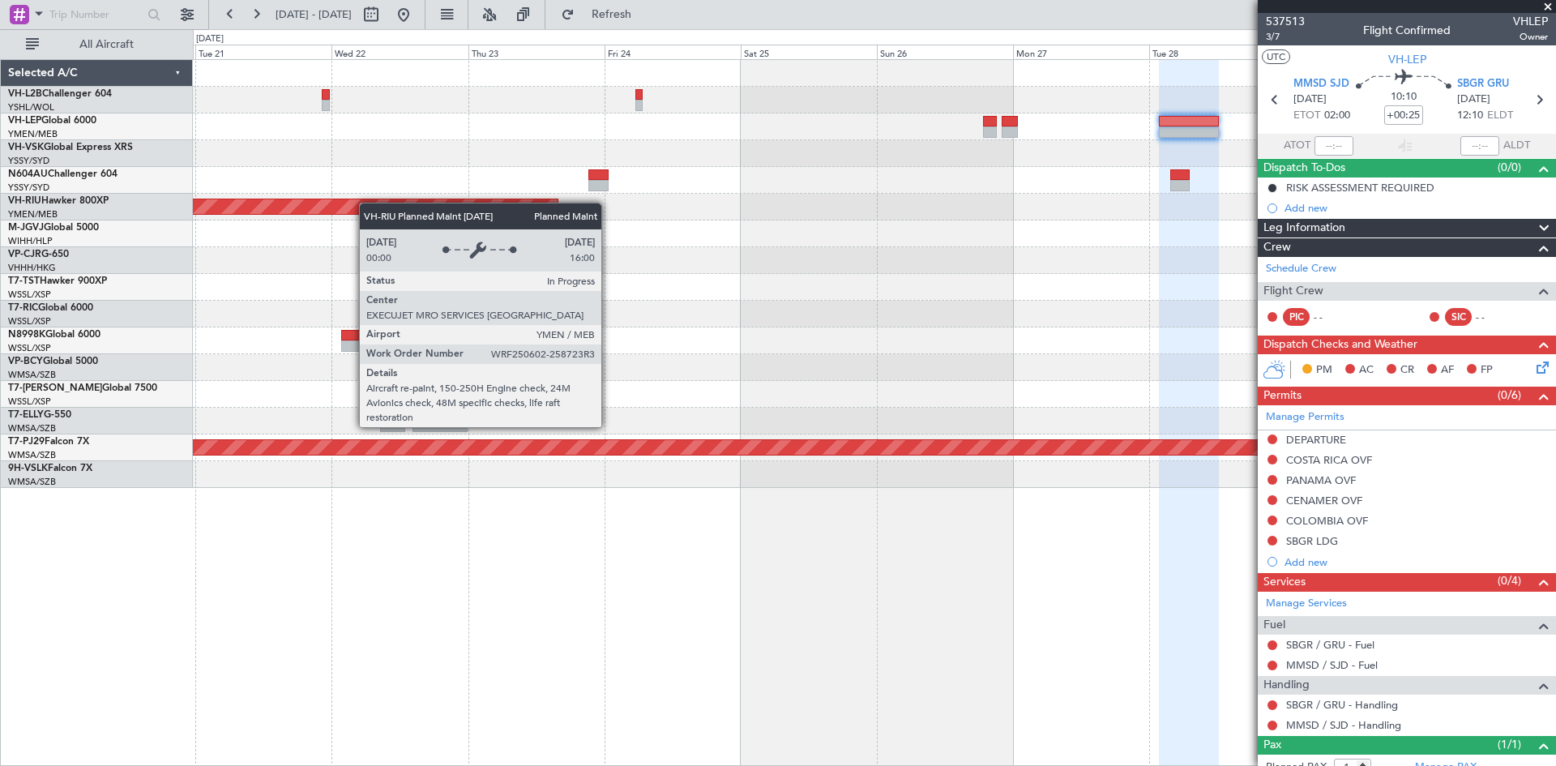
click at [280, 212] on div "Planned Maint [GEOGRAPHIC_DATA] ([GEOGRAPHIC_DATA]) Planned Maint [GEOGRAPHIC_D…" at bounding box center [874, 274] width 1362 height 428
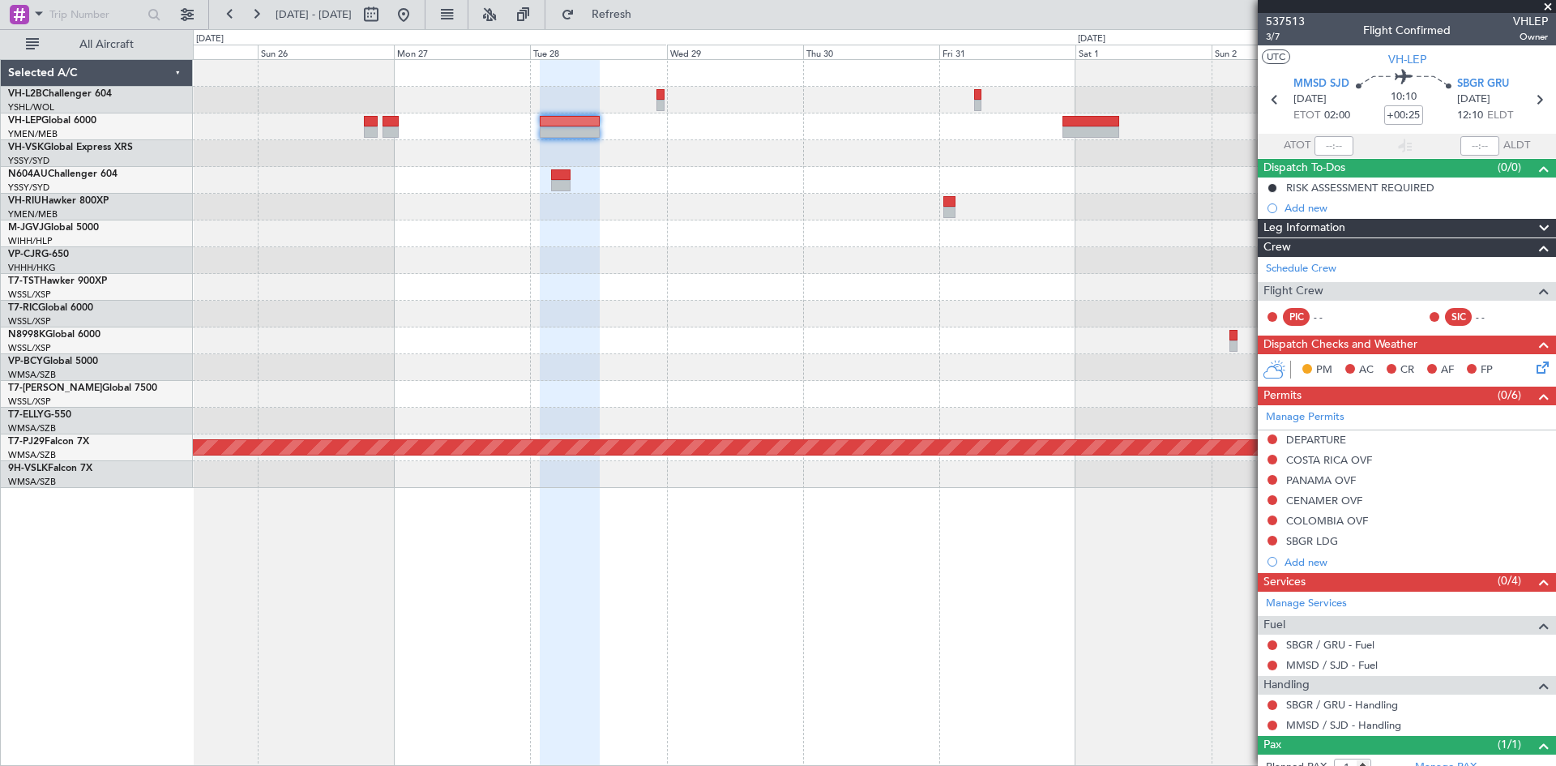
click at [476, 267] on div "Planned Maint Sydney ([PERSON_NAME] Intl) Planned Maint [GEOGRAPHIC_DATA] ([GEO…" at bounding box center [874, 274] width 1362 height 428
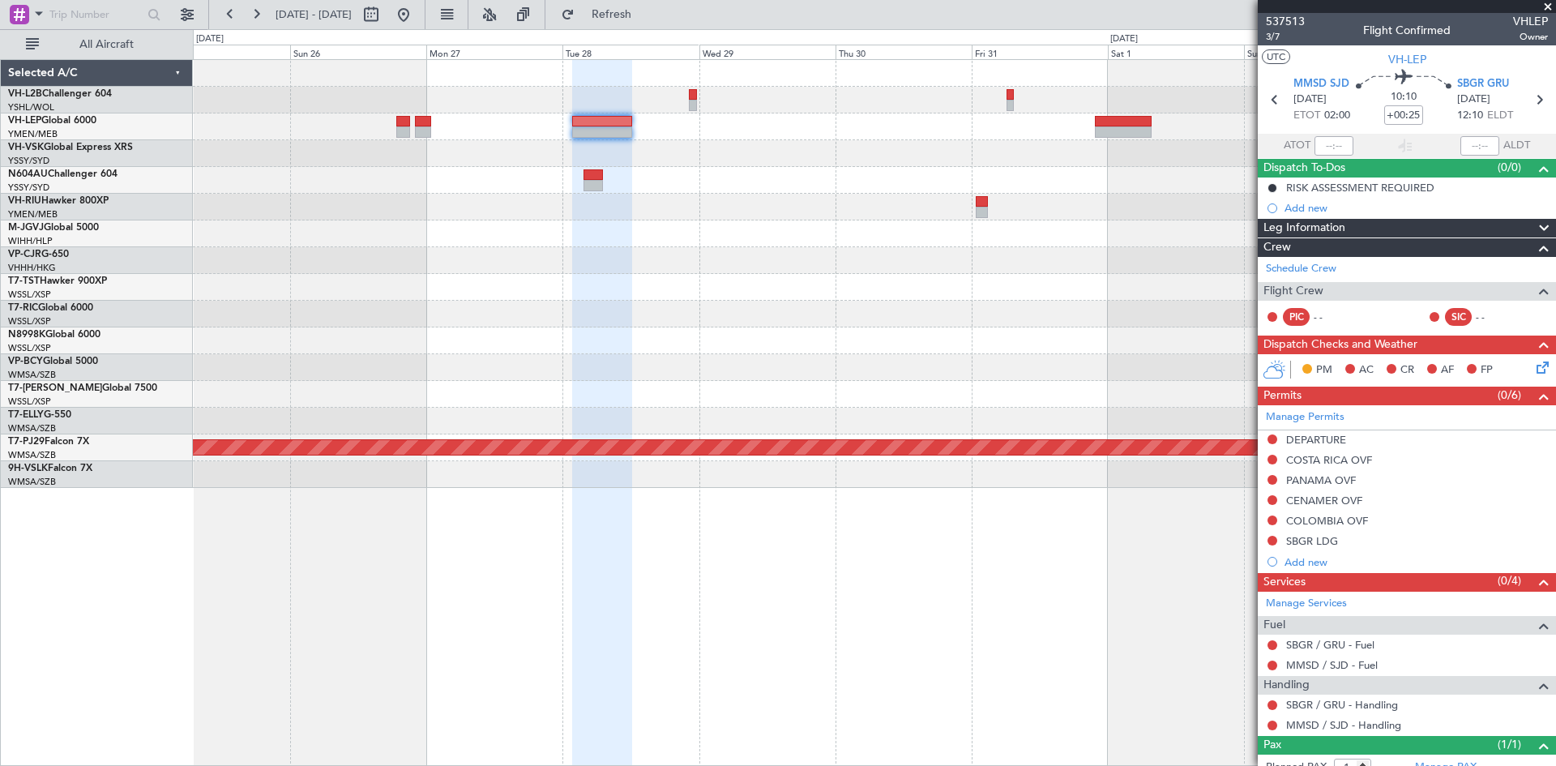
click at [758, 504] on div "Planned Maint Sydney ([PERSON_NAME] Intl) Planned Maint [GEOGRAPHIC_DATA] ([GEO…" at bounding box center [874, 412] width 1363 height 707
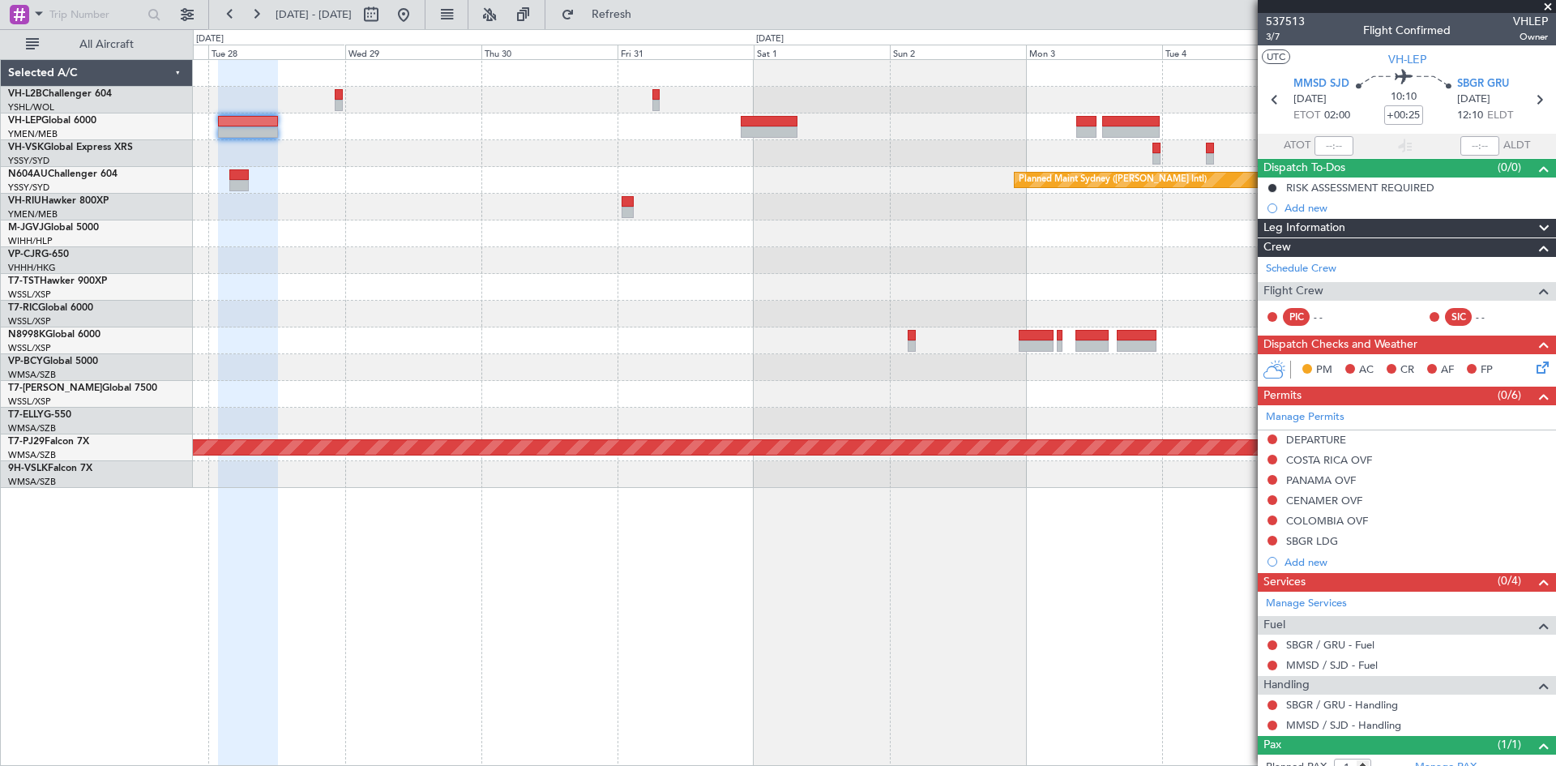
click at [595, 258] on div "Planned Maint Sydney ([PERSON_NAME] Intl) Planned Maint [GEOGRAPHIC_DATA] (Sult…" at bounding box center [874, 274] width 1362 height 428
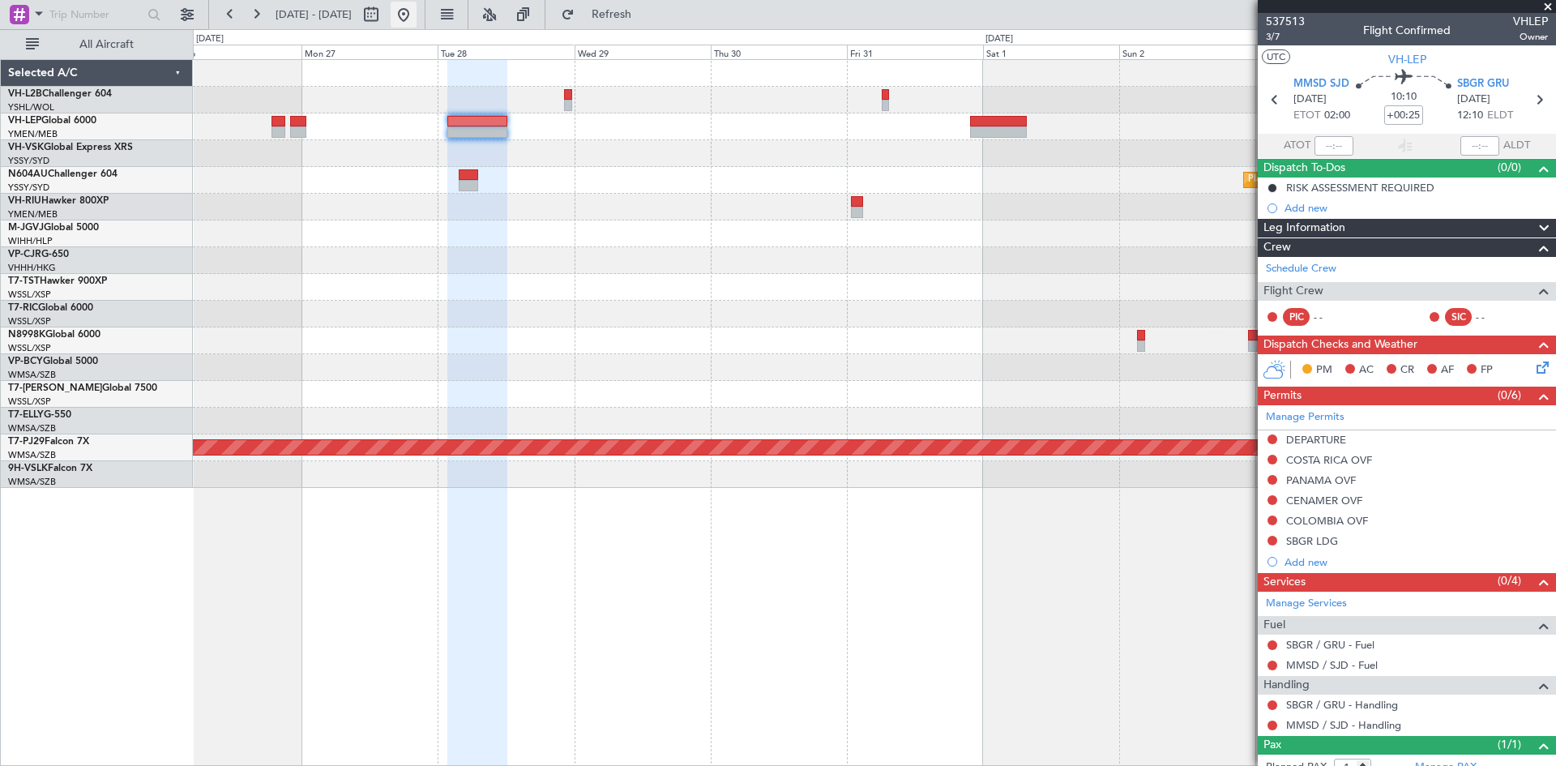
click at [417, 24] on button at bounding box center [404, 15] width 26 height 26
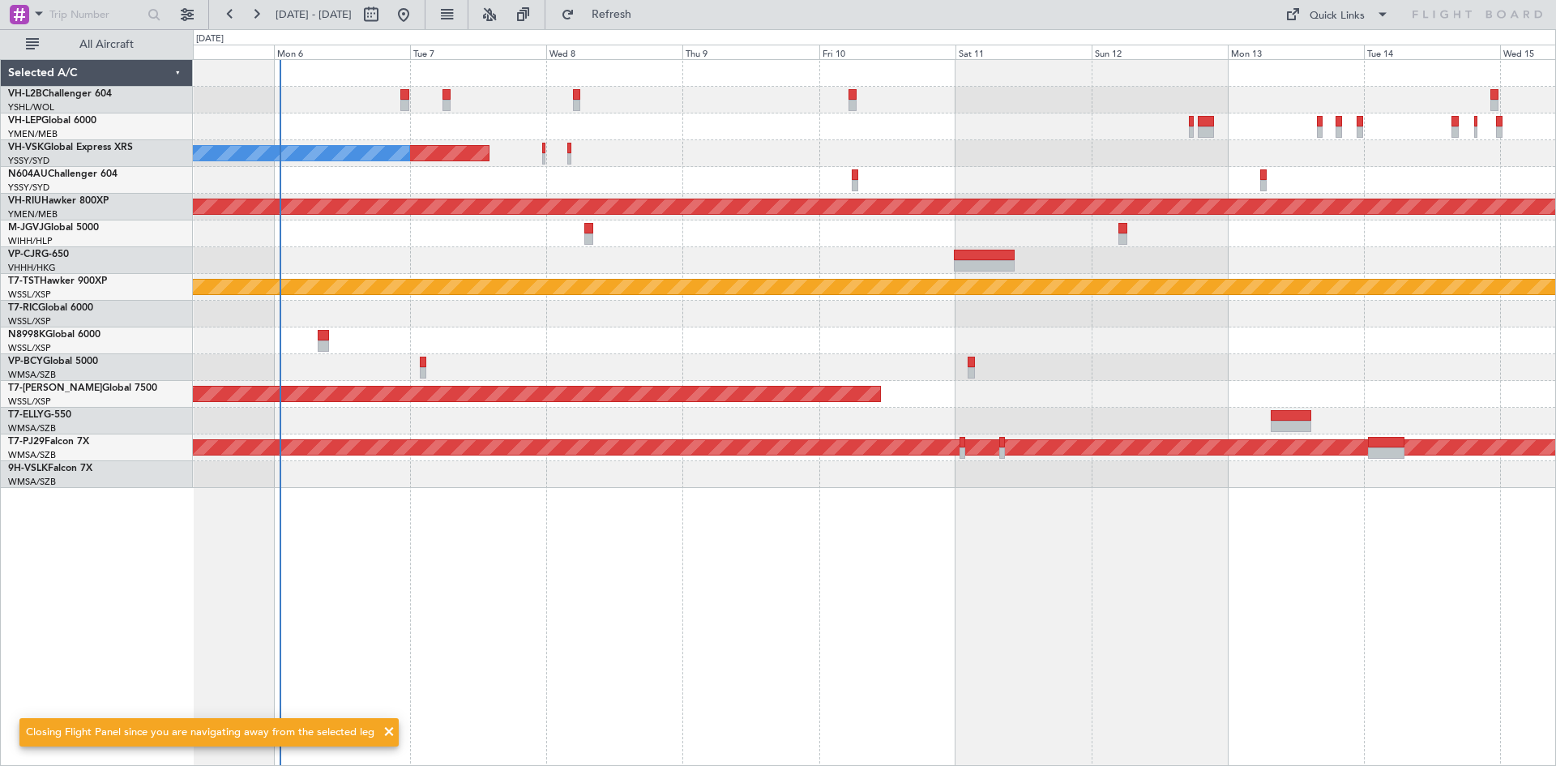
click at [587, 240] on div at bounding box center [588, 238] width 9 height 11
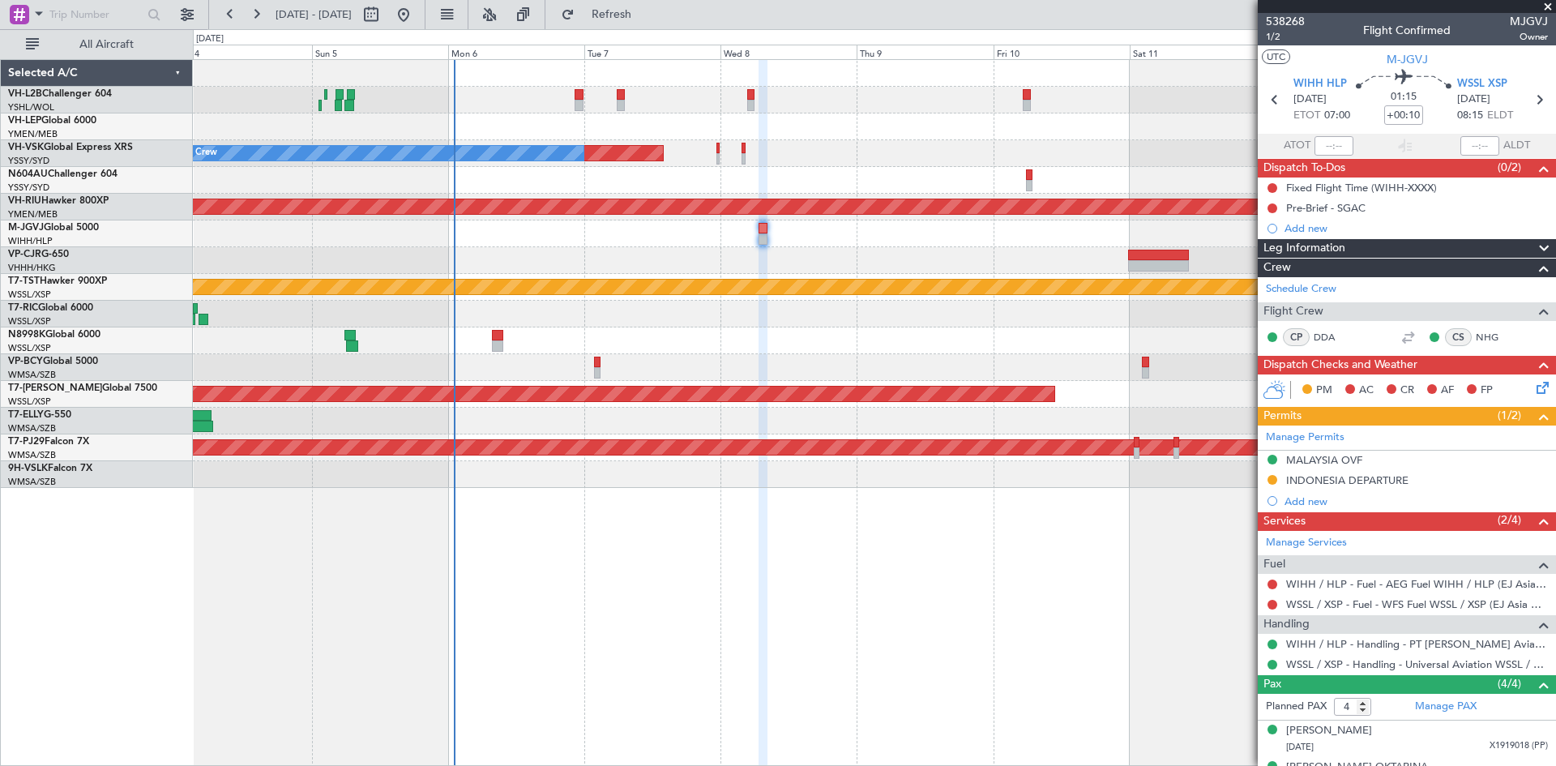
click at [861, 225] on div at bounding box center [874, 233] width 1362 height 27
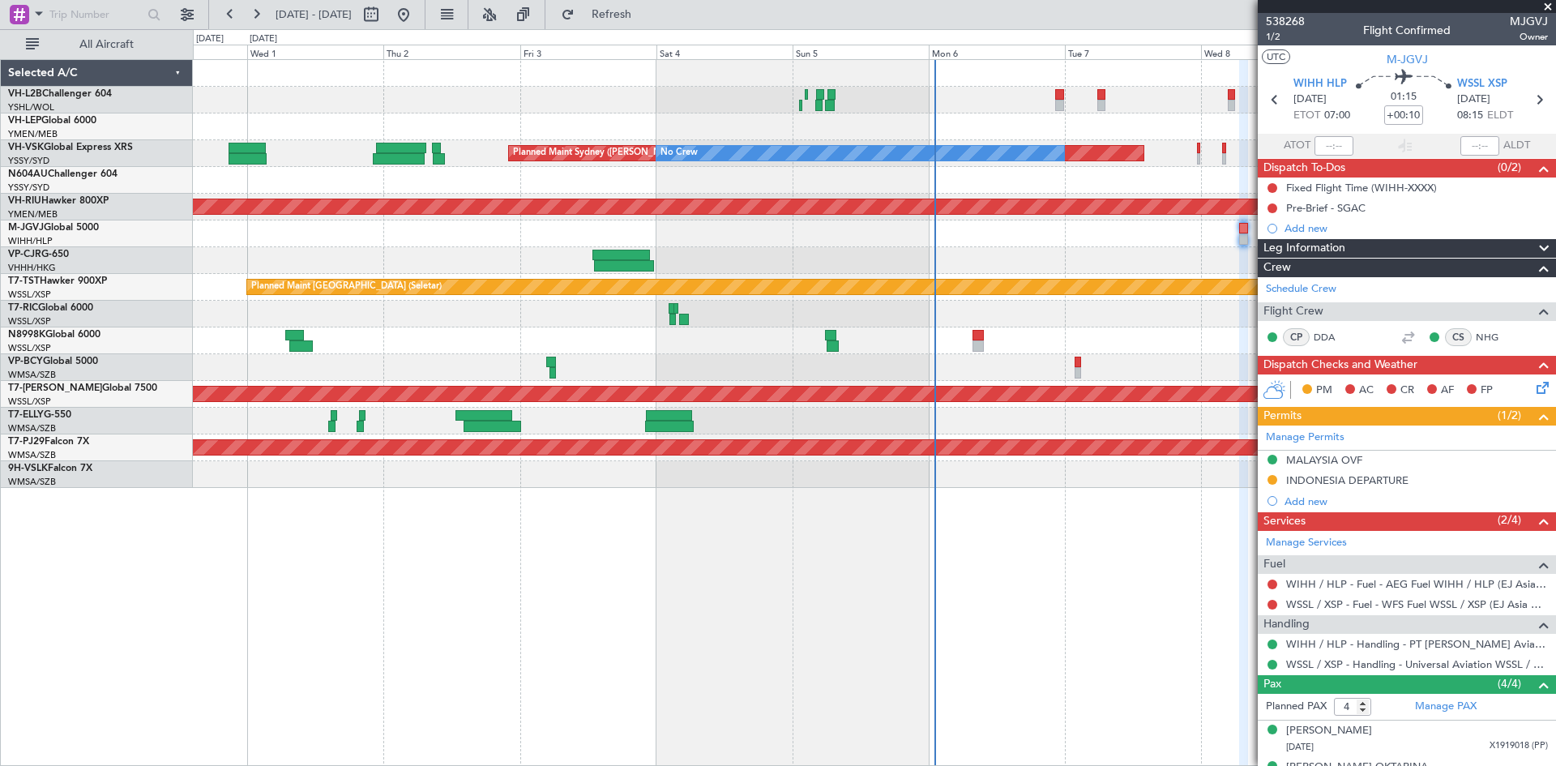
click at [831, 111] on div "Planned Maint Sydney ([PERSON_NAME] Intl) No Crew Unplanned Maint Sydney ([PERS…" at bounding box center [874, 274] width 1362 height 428
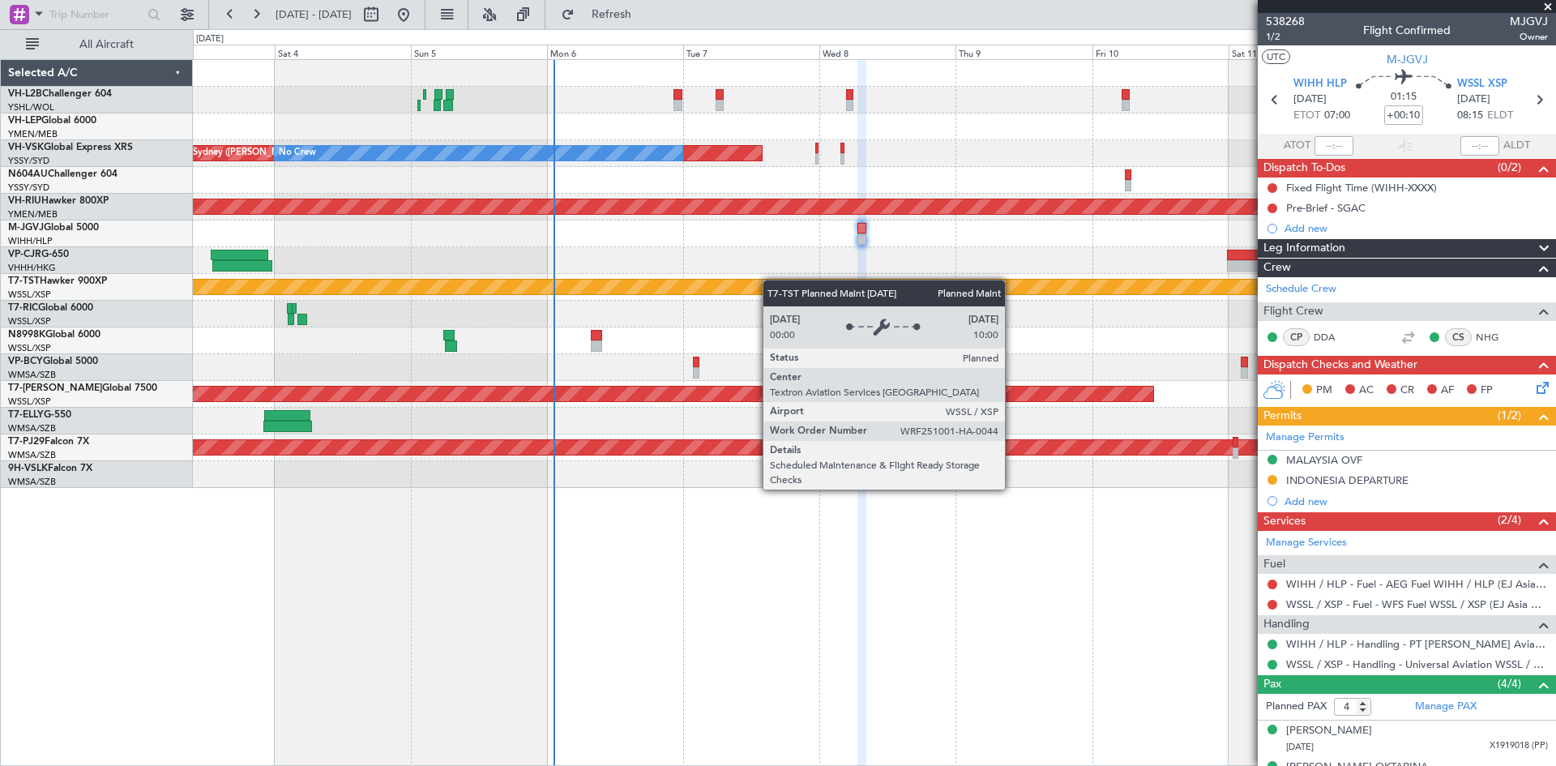
click at [700, 281] on div "Planned Maint Sydney ([PERSON_NAME] Intl) No Crew Planned Maint [GEOGRAPHIC_DAT…" at bounding box center [874, 274] width 1362 height 428
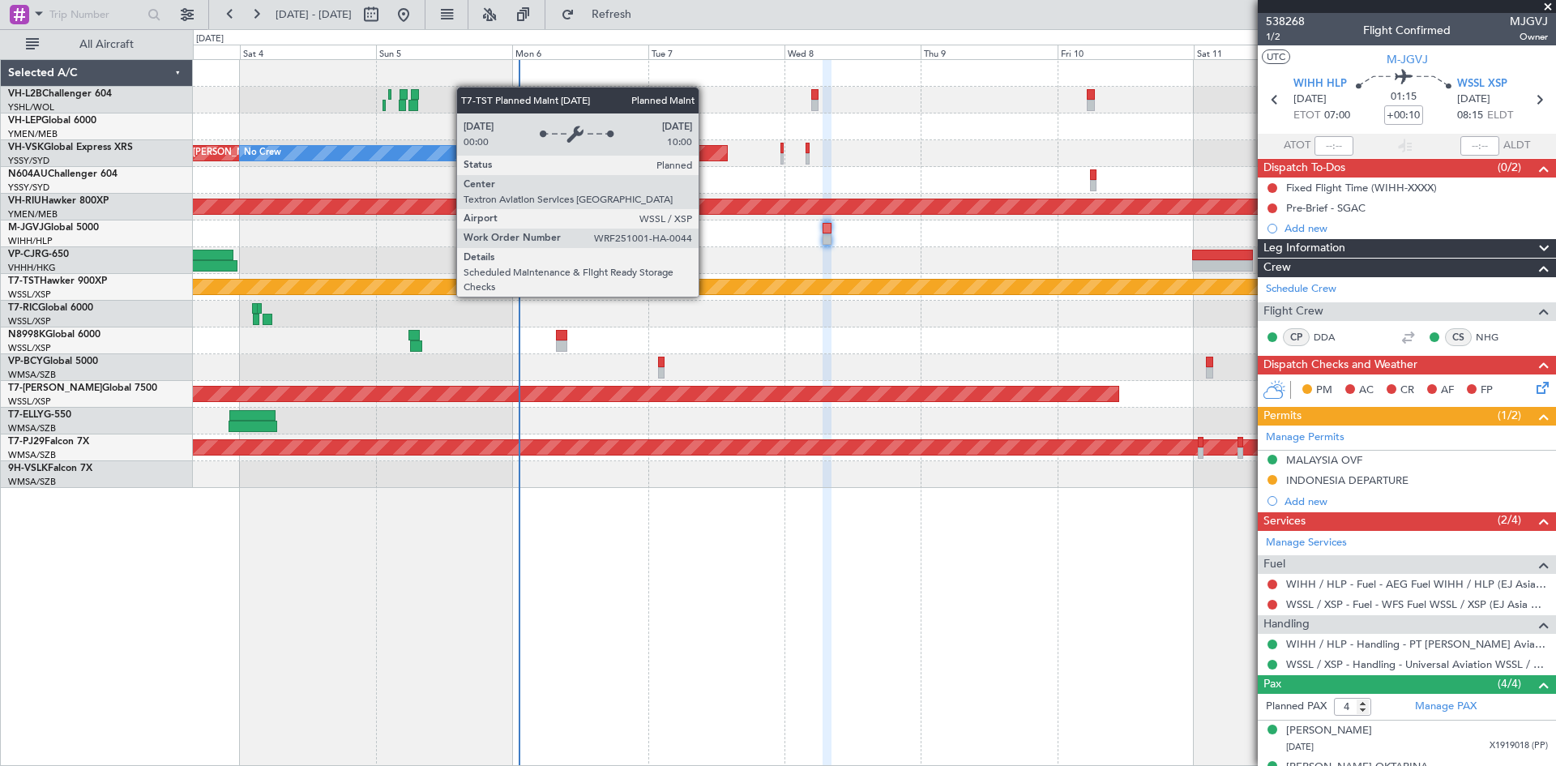
click at [671, 285] on div "Planned Maint [GEOGRAPHIC_DATA] (Seletar)" at bounding box center [949, 287] width 2236 height 15
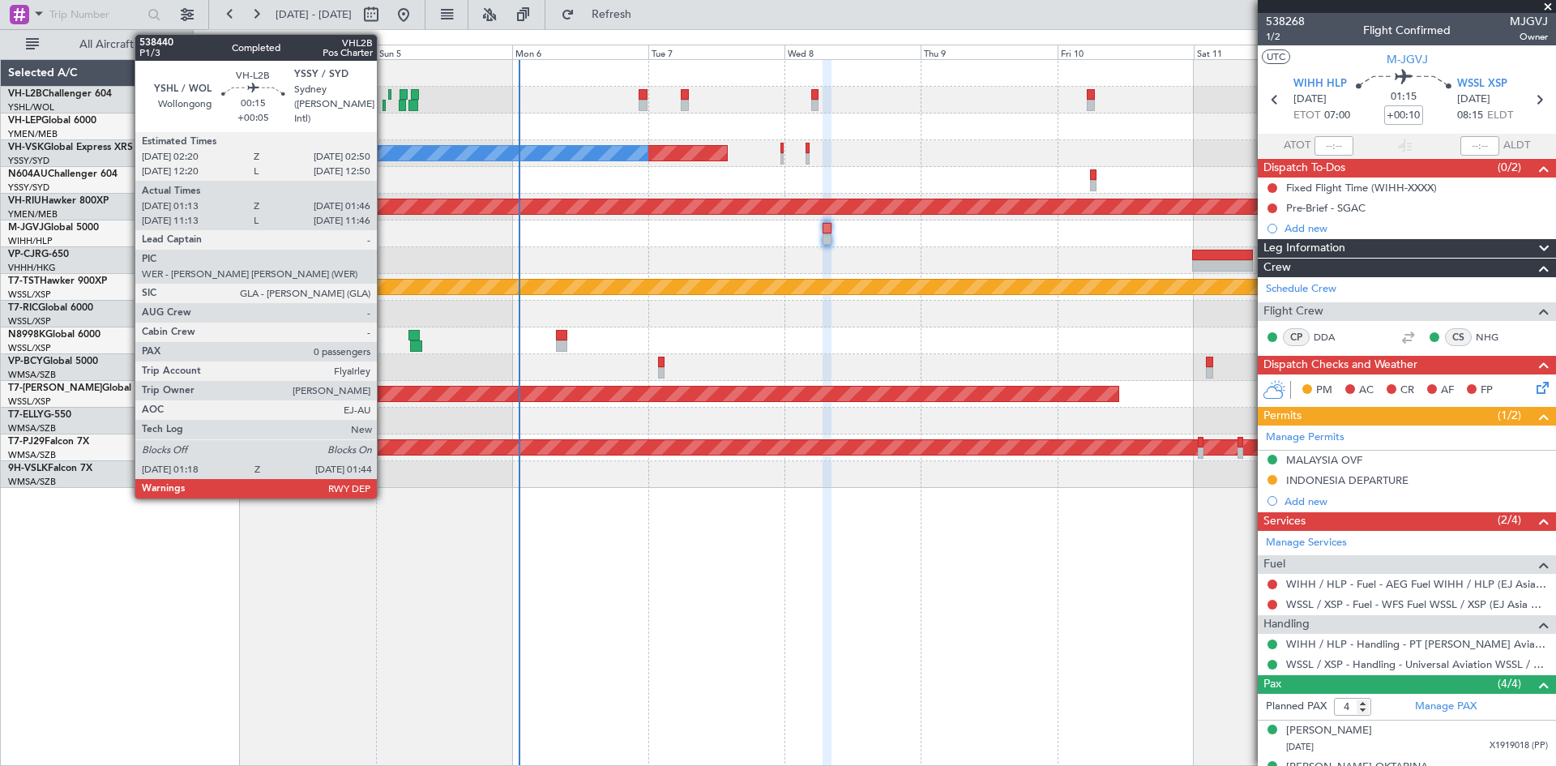
click at [384, 105] on div at bounding box center [383, 105] width 3 height 11
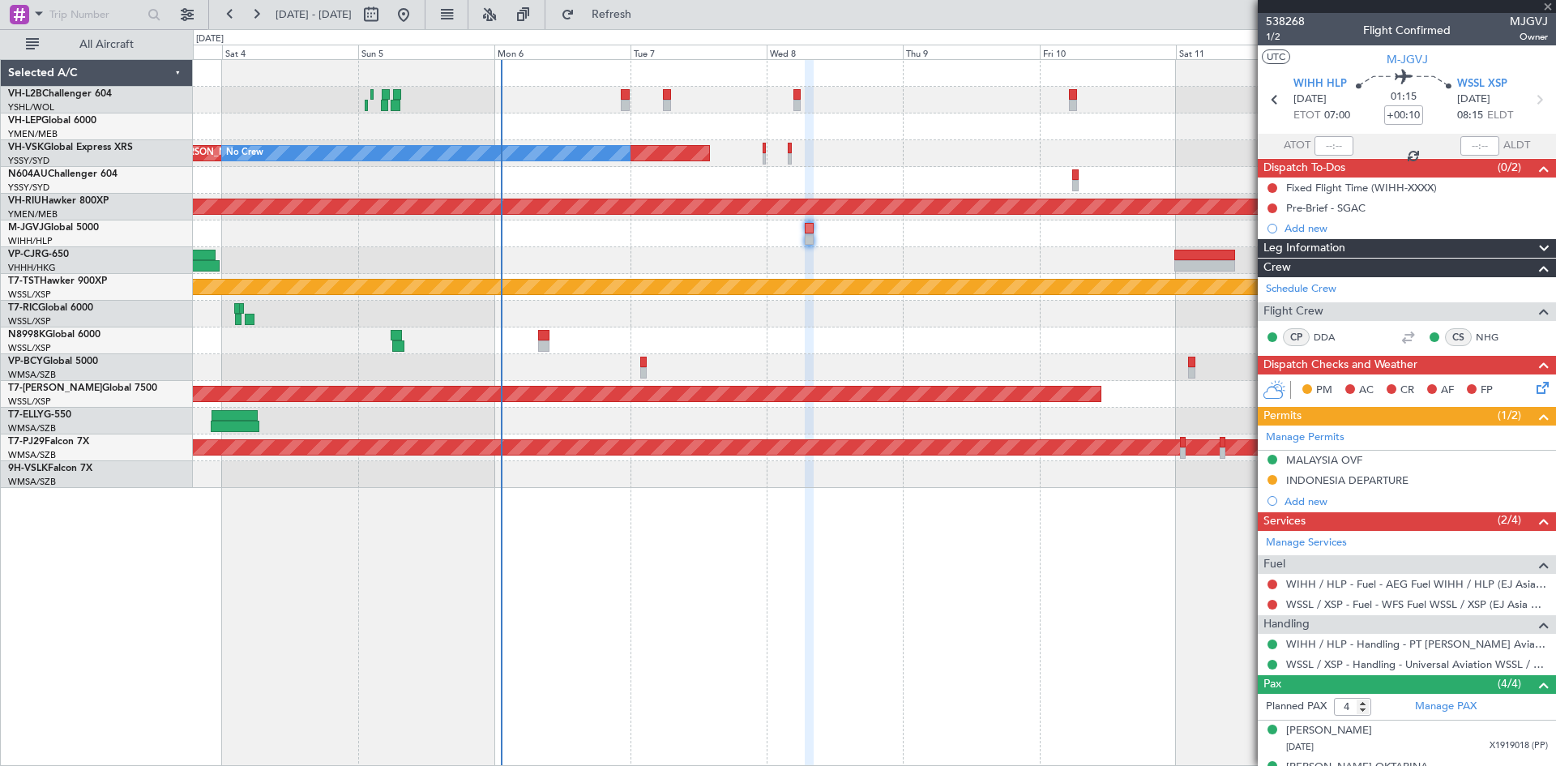
click at [646, 267] on div at bounding box center [874, 260] width 1362 height 27
type input "+00:05"
type input "01:23"
type input "01:41"
type input "0"
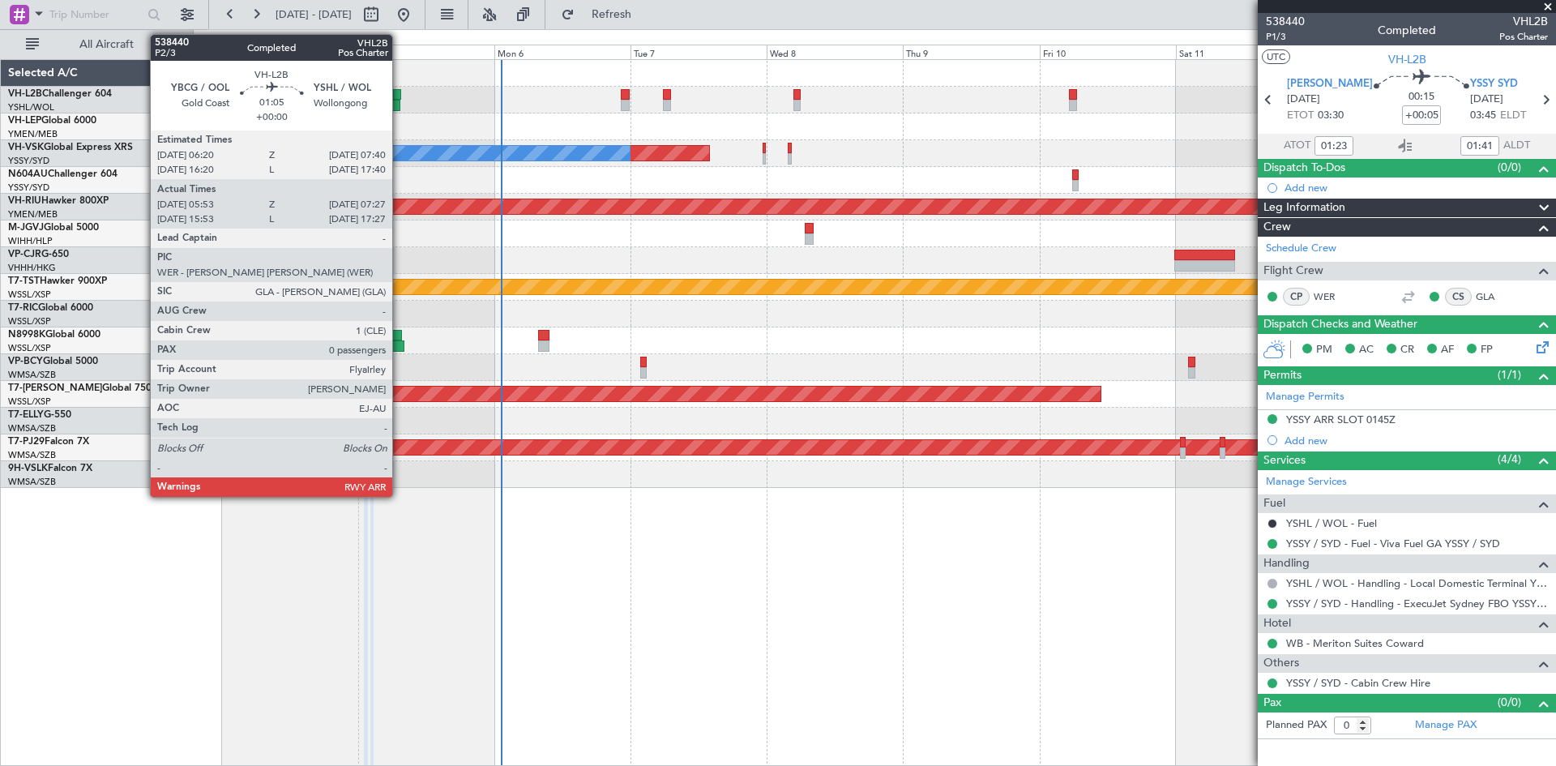
click at [400, 95] on div at bounding box center [397, 94] width 8 height 11
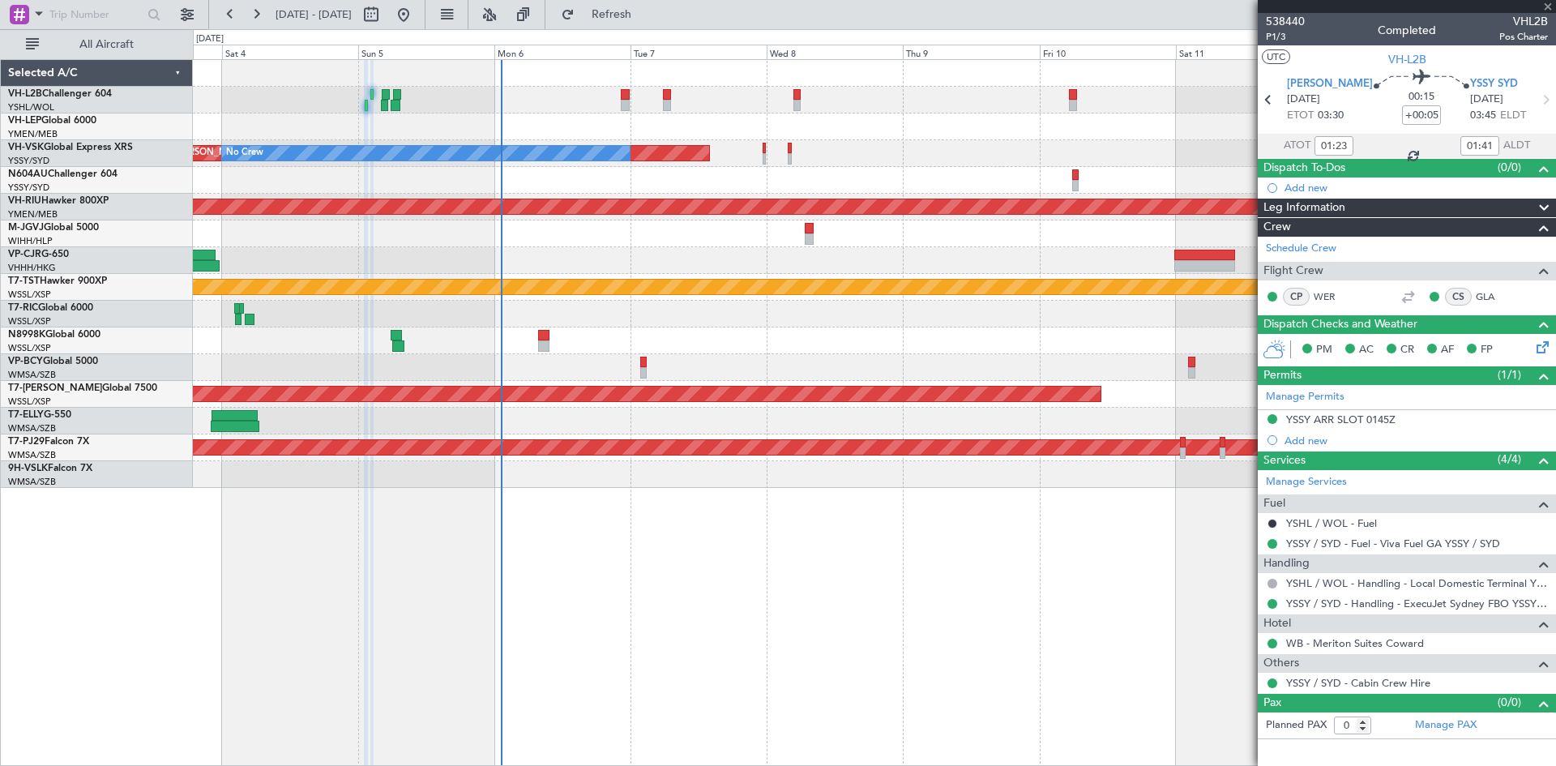
type input "06:03"
type input "07:22"
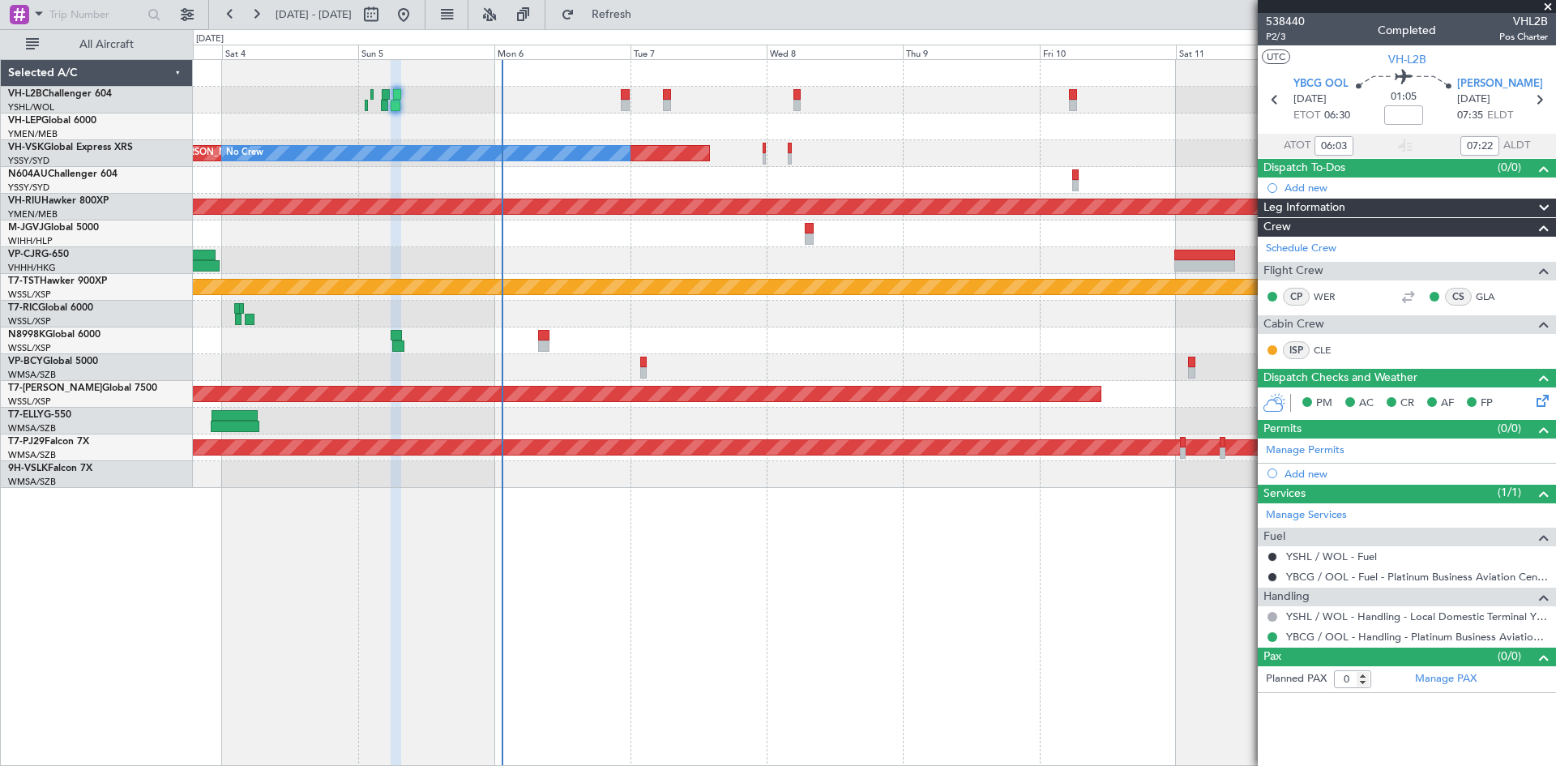
click at [558, 251] on div "Planned Maint Sydney ([PERSON_NAME] Intl) No Crew Planned Maint [GEOGRAPHIC_DAT…" at bounding box center [874, 274] width 1362 height 428
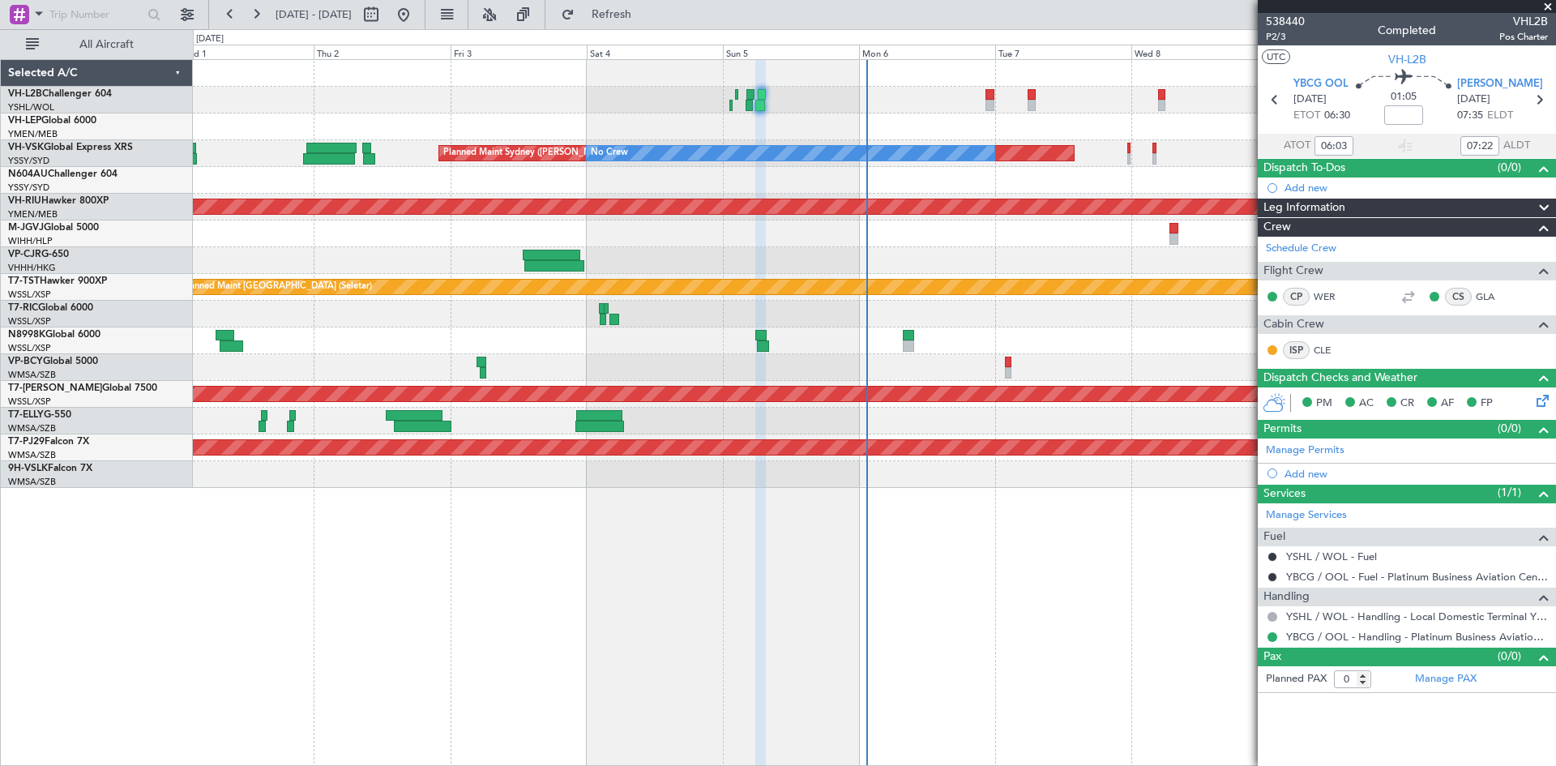
click at [910, 185] on div "Planned Maint Sydney ([PERSON_NAME] Intl) No Crew Unplanned Maint Sydney ([PERS…" at bounding box center [874, 274] width 1362 height 428
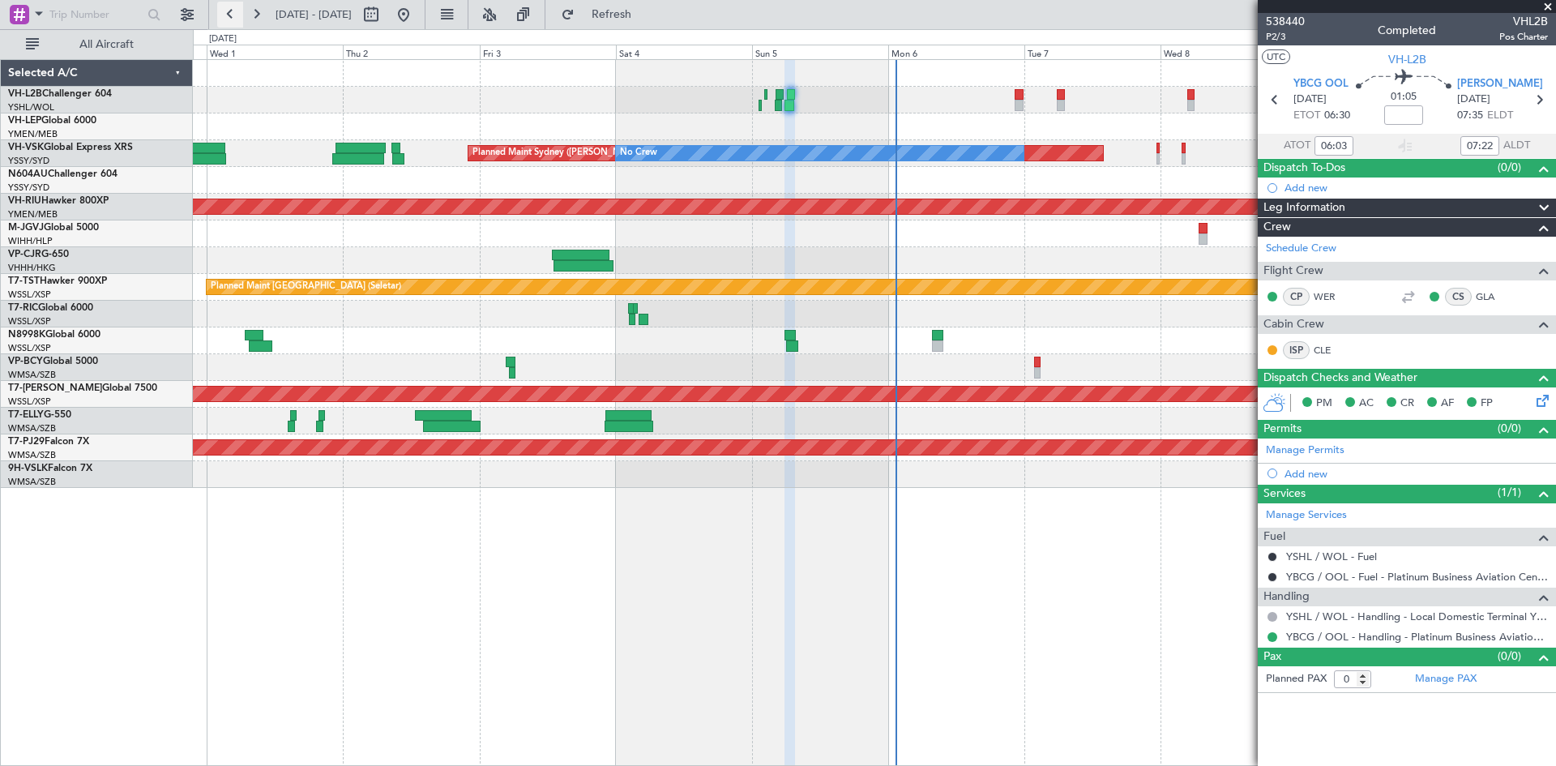
click at [230, 15] on button at bounding box center [230, 15] width 26 height 26
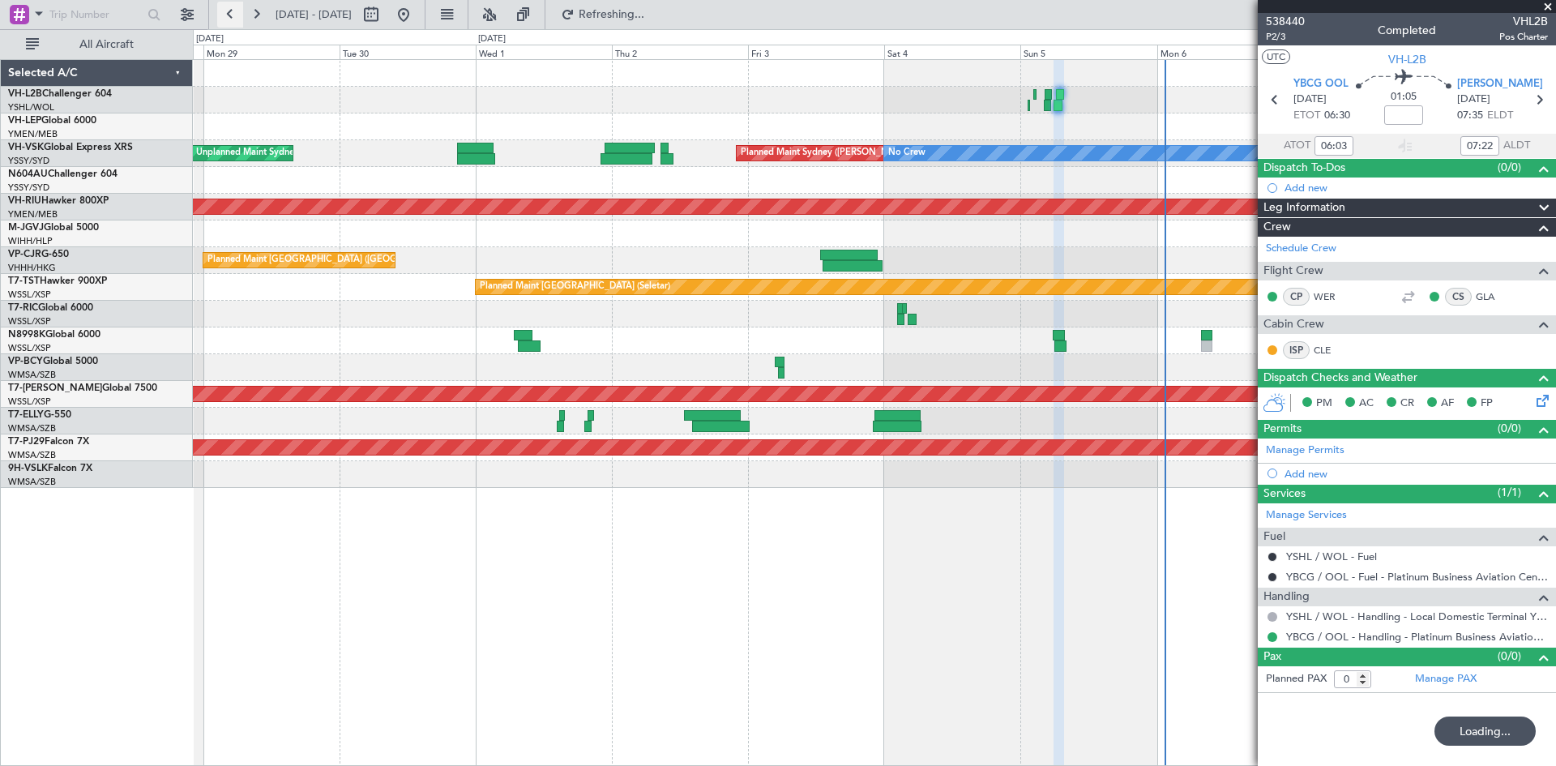
click at [230, 15] on button at bounding box center [230, 15] width 26 height 26
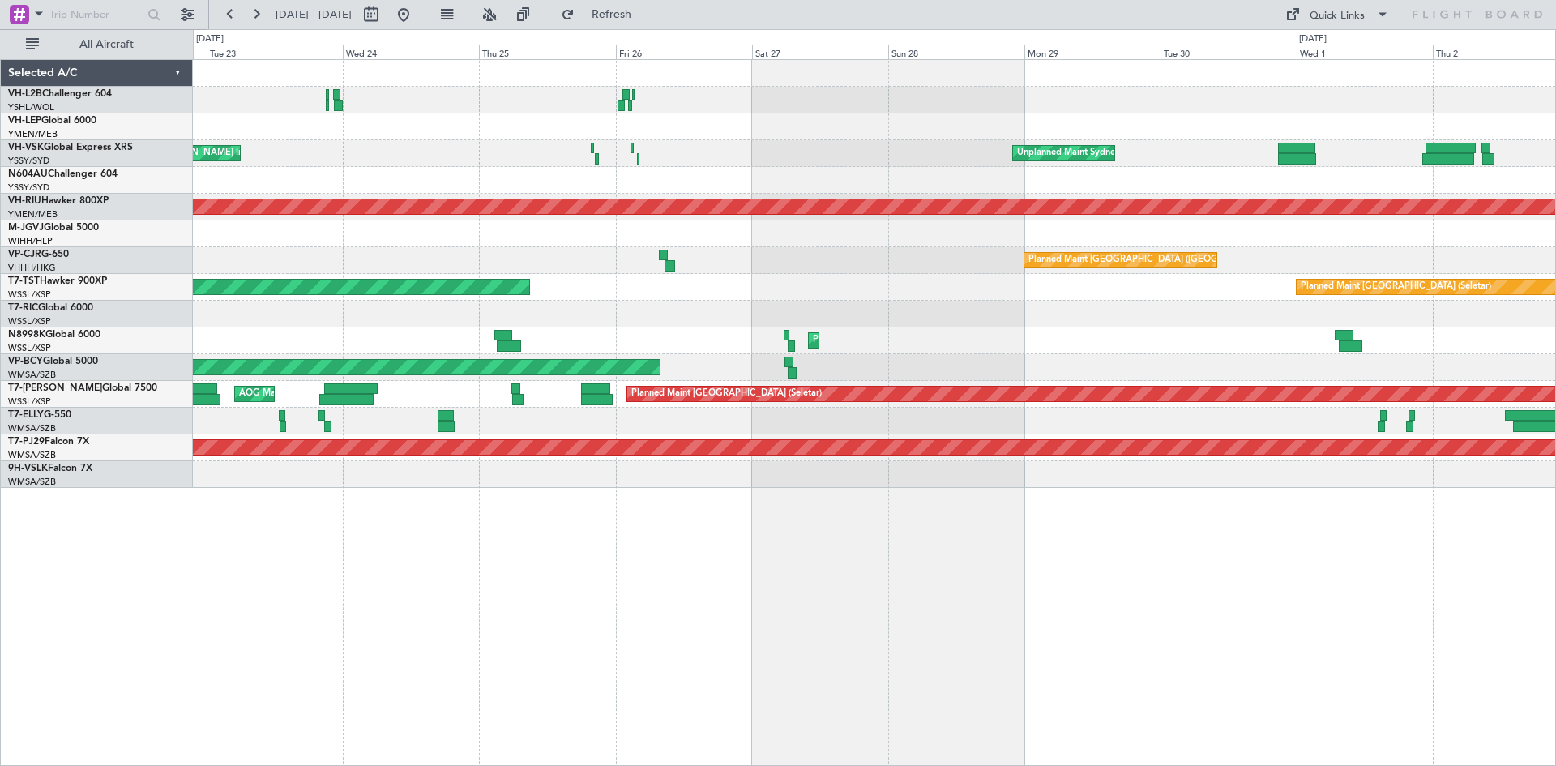
click at [499, 197] on div "Planned Maint Sydney ([PERSON_NAME] Intl) Unplanned Maint Sydney ([PERSON_NAME]…" at bounding box center [874, 274] width 1362 height 428
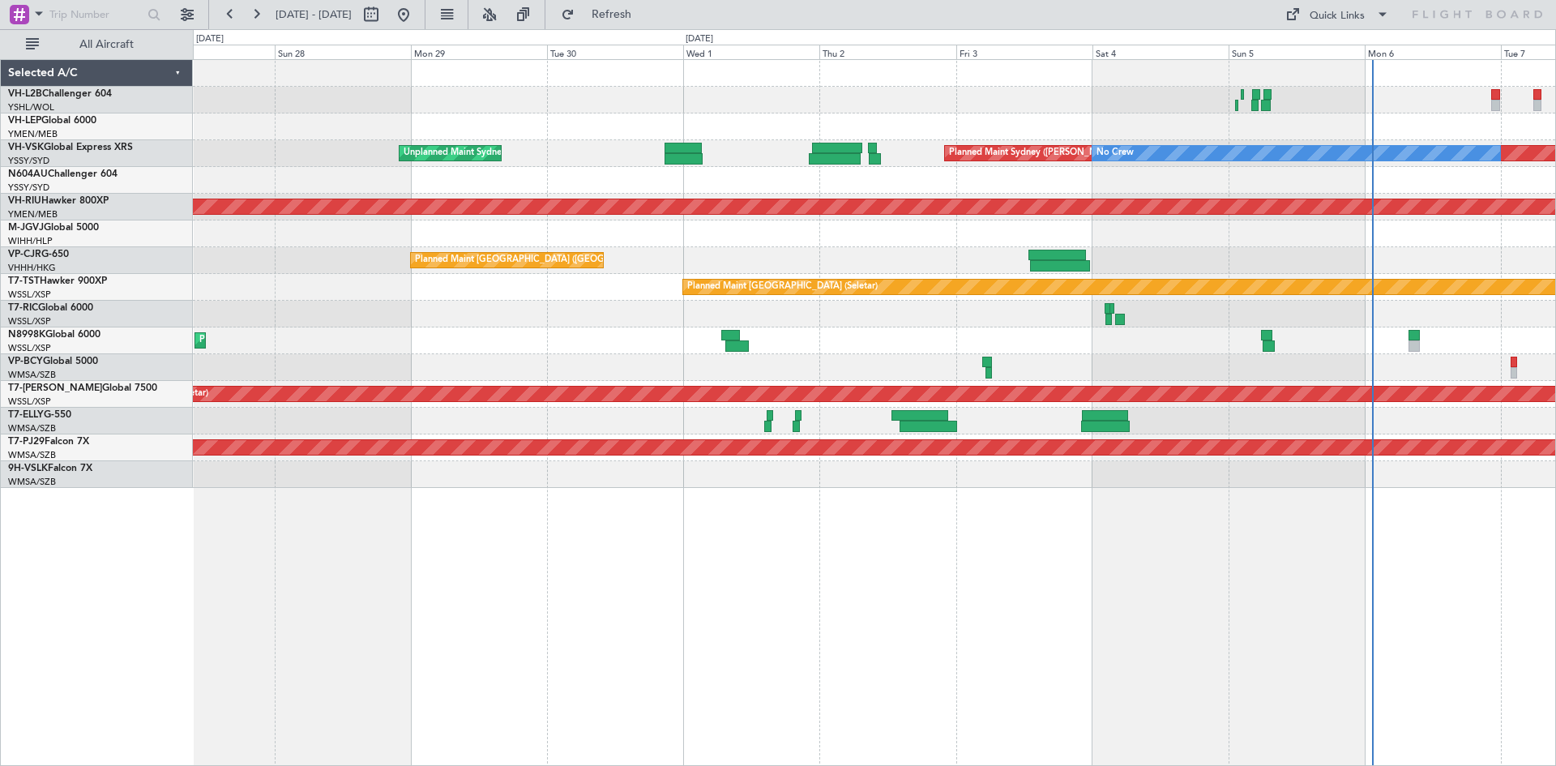
click at [668, 178] on div "Unplanned Maint Sydney ([PERSON_NAME] Intl) Planned Maint Sydney ([PERSON_NAME]…" at bounding box center [874, 274] width 1362 height 428
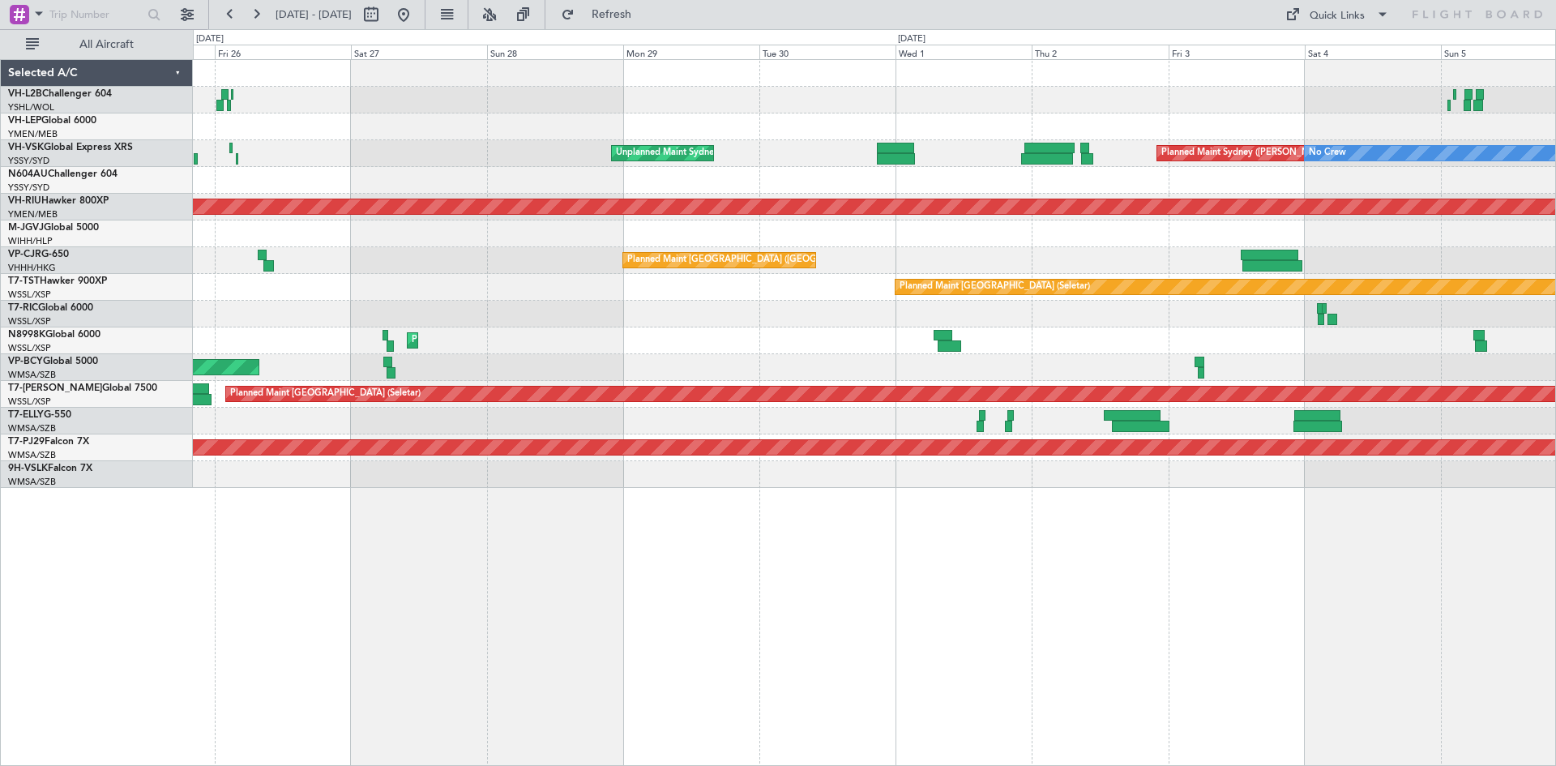
click at [1136, 139] on div at bounding box center [874, 126] width 1362 height 27
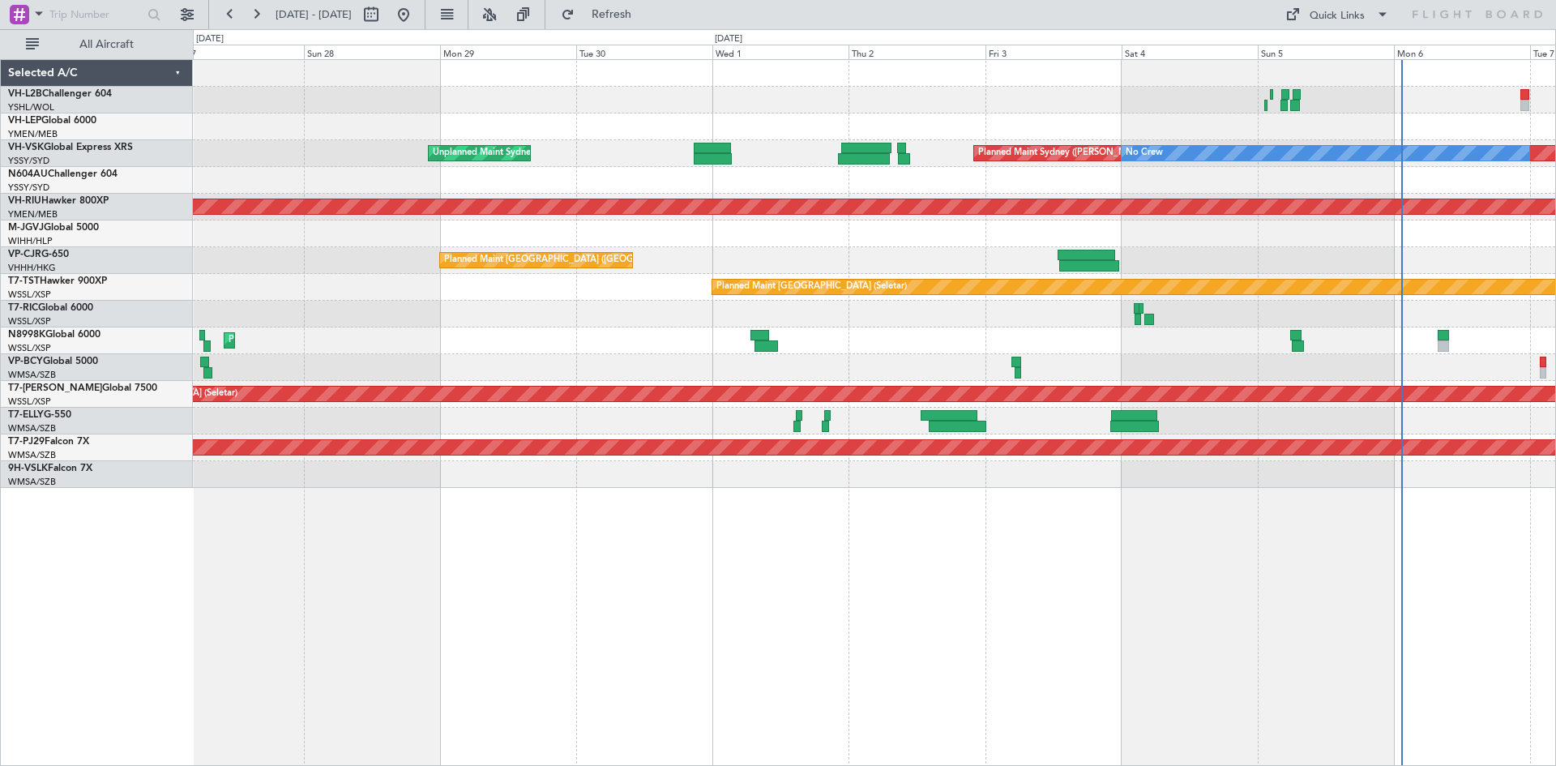
click at [874, 150] on div "Planned Maint Sydney ([PERSON_NAME] Intl) Unplanned Maint Sydney ([PERSON_NAME]…" at bounding box center [874, 274] width 1362 height 428
